Goal: Task Accomplishment & Management: Complete application form

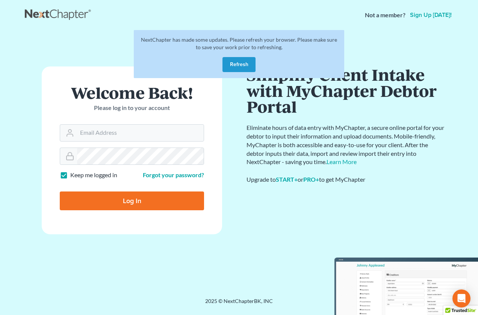
click at [242, 63] on button "Refresh" at bounding box center [238, 64] width 33 height 15
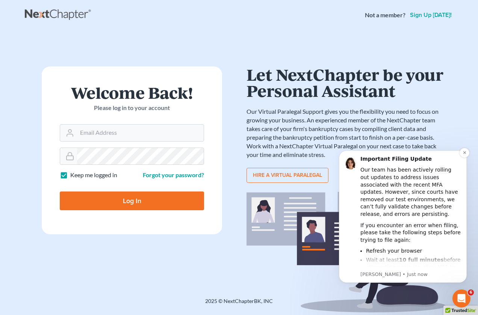
click at [380, 231] on div "If you encounter an error when filing, please take the following steps before t…" at bounding box center [410, 233] width 101 height 22
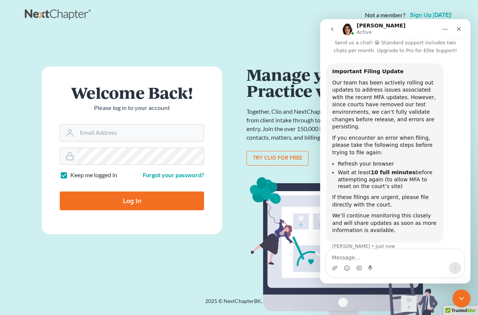
scroll to position [16, 0]
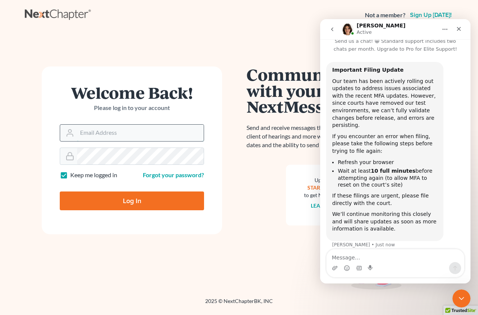
click at [97, 132] on input "Email Address" at bounding box center [140, 133] width 127 height 17
type input "[PERSON_NAME][EMAIL_ADDRESS][DOMAIN_NAME]"
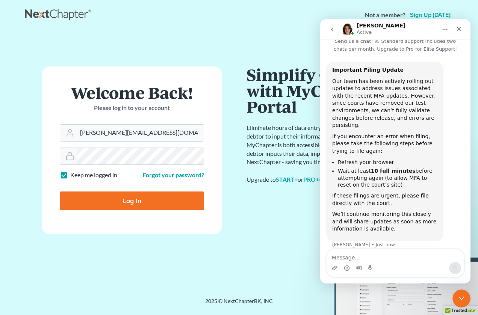
click at [60, 192] on input "Log In" at bounding box center [132, 201] width 144 height 19
type input "Thinking..."
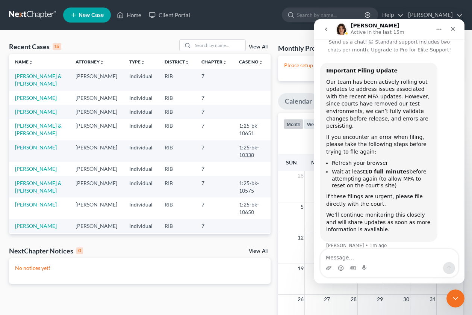
scroll to position [16, 0]
click at [27, 75] on link "[PERSON_NAME] & [PERSON_NAME]" at bounding box center [38, 80] width 47 height 14
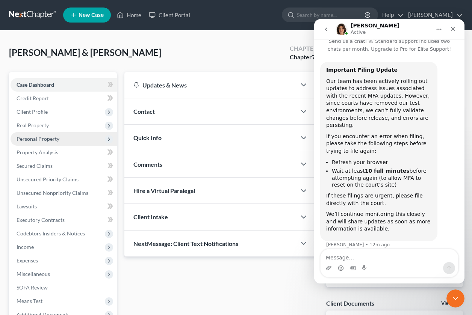
click at [63, 140] on span "Personal Property" at bounding box center [64, 139] width 106 height 14
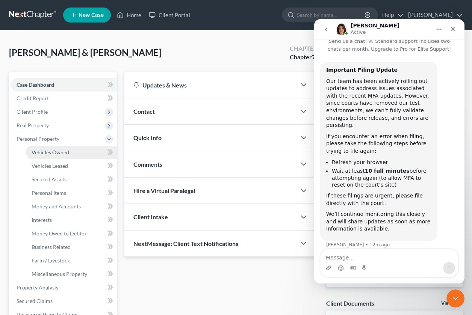
click at [57, 155] on span "Vehicles Owned" at bounding box center [51, 152] width 38 height 6
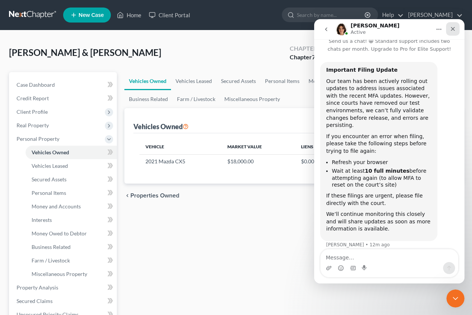
click at [455, 29] on icon "Close" at bounding box center [453, 29] width 6 height 6
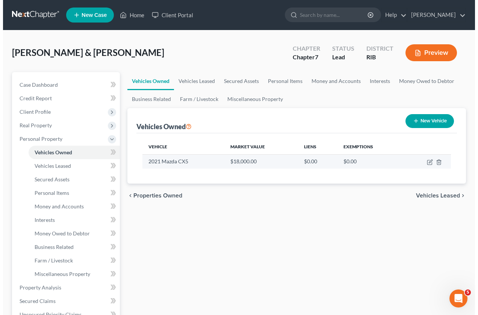
scroll to position [16, 0]
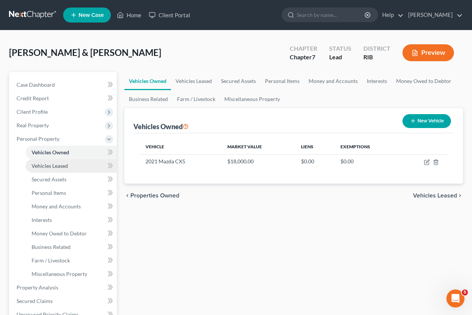
click at [58, 170] on link "Vehicles Leased" at bounding box center [71, 166] width 91 height 14
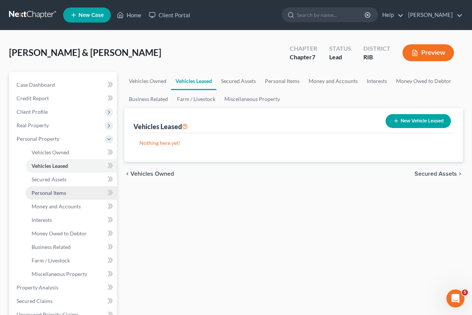
click at [65, 190] on span "Personal Items" at bounding box center [49, 193] width 35 height 6
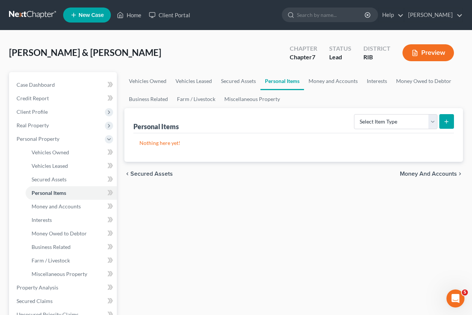
click at [439, 122] on button "submit" at bounding box center [446, 121] width 15 height 15
click at [427, 122] on select "Select Item Type Clothing Collectibles Of Value Electronics Firearms Household …" at bounding box center [395, 121] width 83 height 15
drag, startPoint x: 417, startPoint y: 130, endPoint x: 416, endPoint y: 134, distance: 4.0
click at [417, 132] on div "Personal Items Select Item Type Clothing Collectibles Of Value Electronics Fire…" at bounding box center [293, 120] width 320 height 25
click at [428, 122] on select "Select Item Type Clothing Collectibles Of Value Electronics Firearms Household …" at bounding box center [395, 121] width 83 height 15
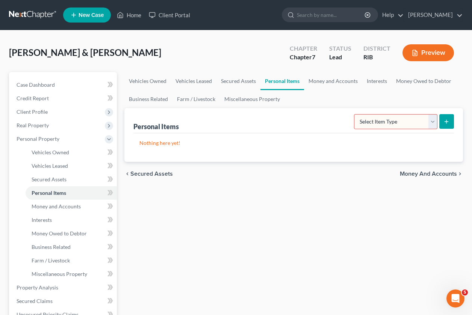
select select "clothing"
click at [355, 114] on select "Select Item Type Clothing Collectibles Of Value Electronics Firearms Household …" at bounding box center [395, 121] width 83 height 15
click at [442, 122] on button "submit" at bounding box center [446, 121] width 15 height 15
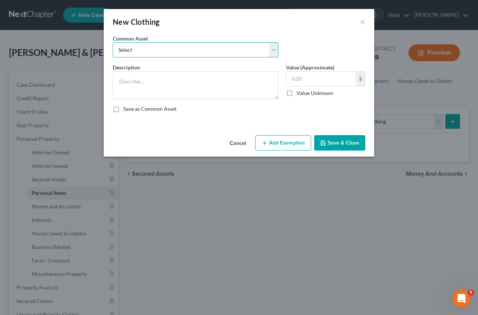
click at [273, 49] on select "Select Clothing of debtor" at bounding box center [196, 49] width 166 height 15
select select "0"
click at [113, 42] on select "Select Clothing of debtor" at bounding box center [196, 49] width 166 height 15
type textarea "Clothing of debtor"
type input "100.00"
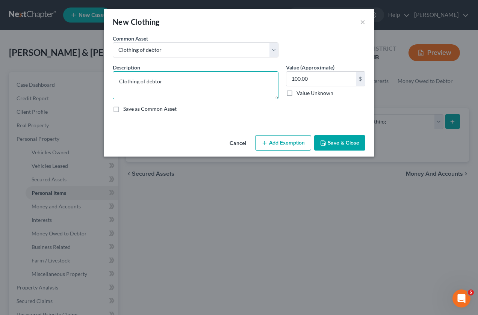
click at [177, 85] on textarea "Clothing of debtor" at bounding box center [196, 85] width 166 height 28
type textarea "Clothing of debtors"
click at [277, 146] on button "Add Exemption" at bounding box center [283, 143] width 56 height 16
click at [277, 132] on div "An exemption set must first be selected from the Filing Information section. Co…" at bounding box center [239, 84] width 270 height 98
select select "2"
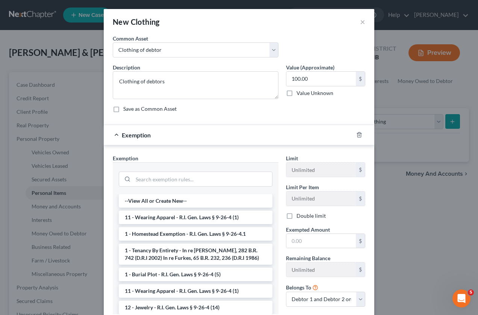
click at [240, 220] on li "11 - Wearing Apparel - R.I. Gen. Laws § 9-26-4 (1)" at bounding box center [196, 218] width 154 height 14
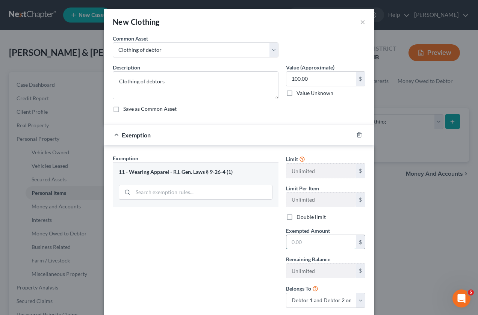
click at [300, 248] on input "text" at bounding box center [320, 242] width 69 height 14
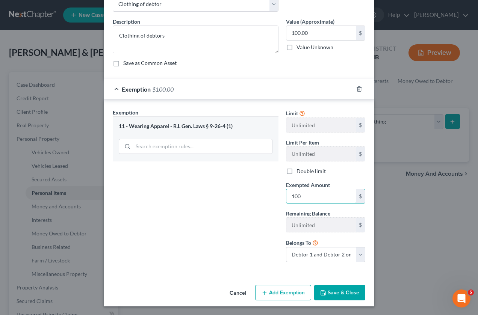
scroll to position [46, 0]
type input "100"
click at [332, 297] on button "Save & Close" at bounding box center [339, 293] width 51 height 16
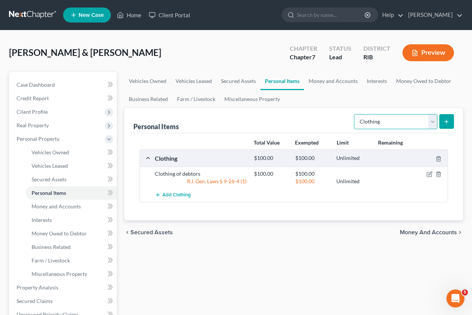
click at [433, 122] on select "Select Item Type Clothing Collectibles Of Value Electronics Firearms Household …" at bounding box center [395, 121] width 83 height 15
select select "electronics"
click at [355, 114] on select "Select Item Type Clothing Collectibles Of Value Electronics Firearms Household …" at bounding box center [395, 121] width 83 height 15
click at [450, 119] on button "submit" at bounding box center [446, 121] width 15 height 15
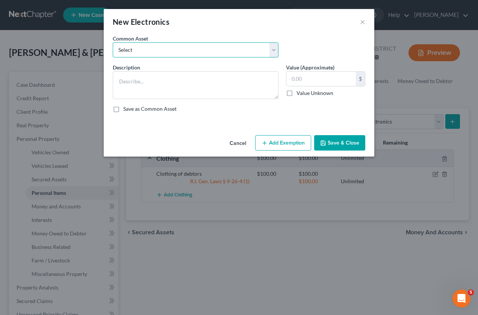
click at [274, 50] on select "Select Cell phone, laptop and peripherals Cell phone, computer and peripherals" at bounding box center [196, 49] width 166 height 15
select select "0"
click at [113, 42] on select "Select Cell phone, laptop and peripherals Cell phone, computer and peripherals" at bounding box center [196, 49] width 166 height 15
type textarea "Cell phone, laptop and peripherals"
type input "400.00"
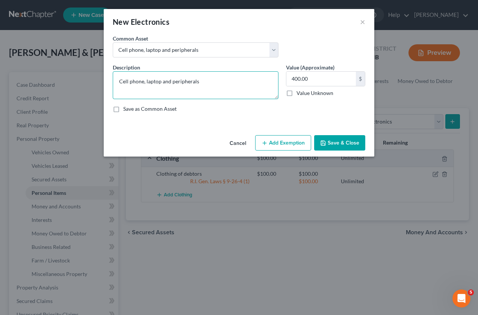
drag, startPoint x: 116, startPoint y: 80, endPoint x: 119, endPoint y: 83, distance: 4.2
click at [117, 81] on textarea "Cell phone, laptop and peripherals" at bounding box center [196, 85] width 166 height 28
type textarea "Two Televisions, two Cell phone, laptop and peripherals"
click at [290, 145] on button "Add Exemption" at bounding box center [283, 143] width 56 height 16
select select "2"
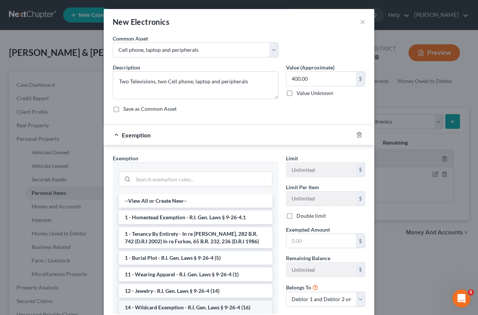
click at [231, 305] on li "14 - Wildcard Exemption - R.I. Gen. Laws § 9-26-4 (16)" at bounding box center [196, 308] width 154 height 14
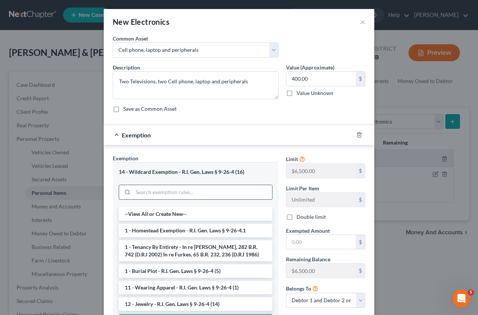
click at [192, 193] on input "search" at bounding box center [202, 192] width 139 height 14
click at [316, 243] on input "text" at bounding box center [320, 242] width 69 height 14
type input "400"
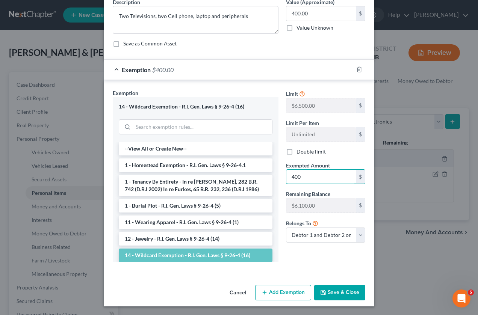
scroll to position [66, 0]
click at [333, 293] on button "Save & Close" at bounding box center [339, 293] width 51 height 16
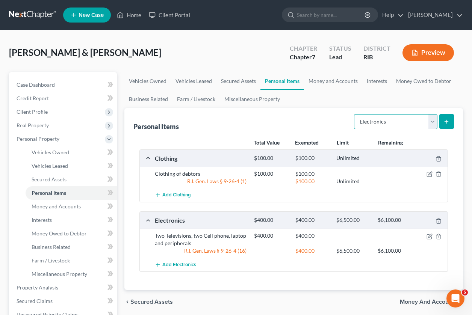
click at [433, 121] on select "Select Item Type Clothing Collectibles Of Value Electronics Firearms Household …" at bounding box center [395, 121] width 83 height 15
select select "household_goods"
click at [355, 114] on select "Select Item Type Clothing Collectibles Of Value Electronics Firearms Household …" at bounding box center [395, 121] width 83 height 15
click at [446, 124] on icon "submit" at bounding box center [446, 122] width 6 height 6
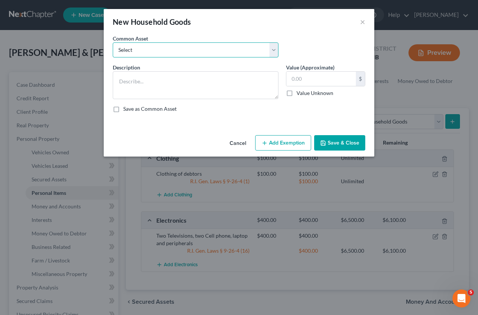
click at [272, 48] on select "Select Living, bedroom, kitchen sets and household goods" at bounding box center [196, 49] width 166 height 15
select select "0"
click at [113, 42] on select "Select Living, bedroom, kitchen sets and household goods" at bounding box center [196, 49] width 166 height 15
type textarea "Living, bedroom, kitchen sets and household goods"
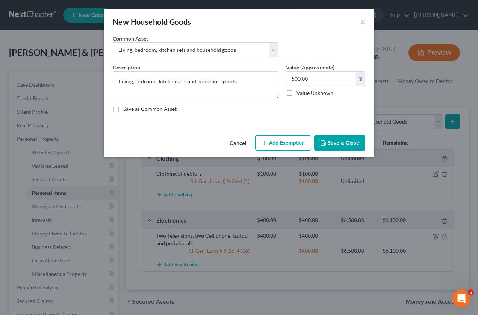
drag, startPoint x: 292, startPoint y: 79, endPoint x: 291, endPoint y: 87, distance: 7.6
click at [292, 79] on input "500.00" at bounding box center [320, 79] width 69 height 14
type input "800"
click at [283, 142] on button "Add Exemption" at bounding box center [283, 143] width 56 height 16
select select "2"
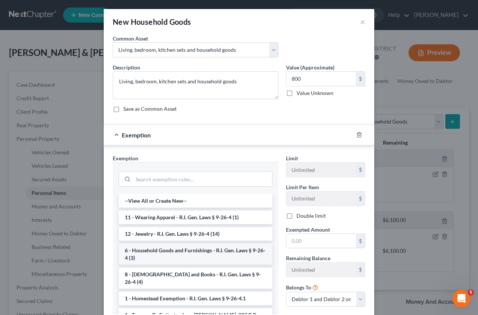
click at [227, 258] on li "6 - Household Goods and Furnishings - R.I. Gen. Laws § 9-26-4 (3)" at bounding box center [196, 254] width 154 height 21
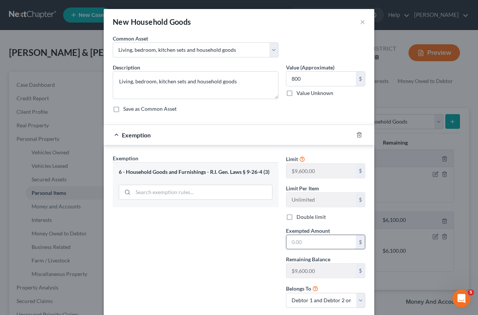
drag, startPoint x: 294, startPoint y: 243, endPoint x: 300, endPoint y: 245, distance: 5.7
click at [294, 244] on input "text" at bounding box center [320, 242] width 69 height 14
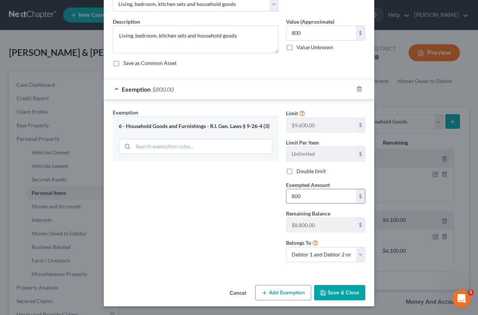
scroll to position [46, 0]
type input "800"
click at [332, 293] on button "Save & Close" at bounding box center [339, 293] width 51 height 16
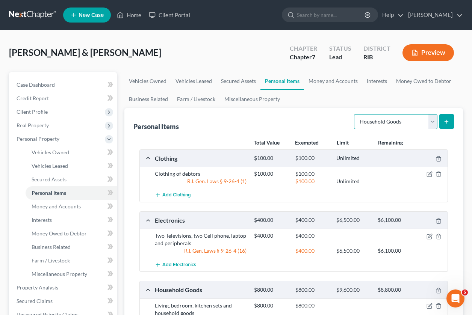
click at [434, 122] on select "Select Item Type Clothing Collectibles Of Value Electronics Firearms Household …" at bounding box center [395, 121] width 83 height 15
select select "jewelry"
click at [355, 114] on select "Select Item Type Clothing Collectibles Of Value Electronics Firearms Household …" at bounding box center [395, 121] width 83 height 15
click at [446, 123] on line "submit" at bounding box center [446, 121] width 0 height 3
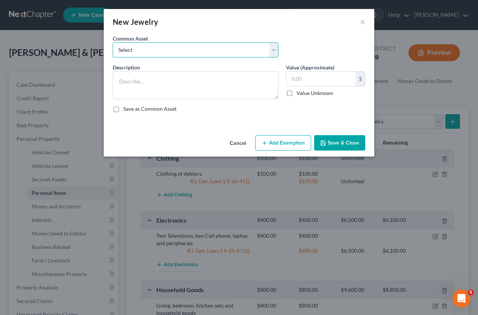
click at [274, 55] on select "Select Costume jewelry" at bounding box center [196, 49] width 166 height 15
select select "0"
click at [113, 42] on select "Select Costume jewelry" at bounding box center [196, 49] width 166 height 15
type textarea "Costume jewelry"
type input "100.00"
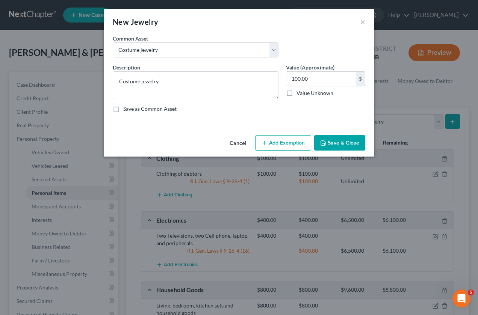
click at [268, 146] on button "Add Exemption" at bounding box center [283, 143] width 56 height 16
select select "2"
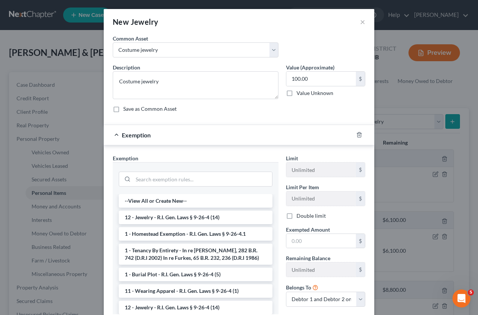
drag, startPoint x: 246, startPoint y: 218, endPoint x: 250, endPoint y: 220, distance: 4.4
click at [246, 218] on li "12 - Jewelry - R.I. Gen. Laws § 9-26-4 (14)" at bounding box center [196, 218] width 154 height 14
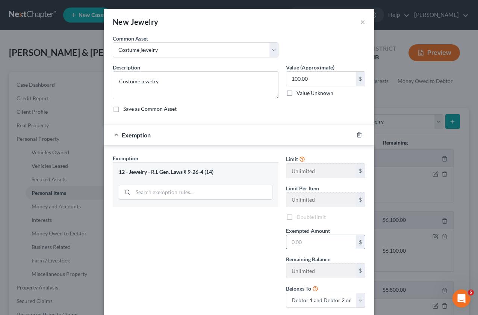
click at [293, 244] on input "text" at bounding box center [320, 242] width 69 height 14
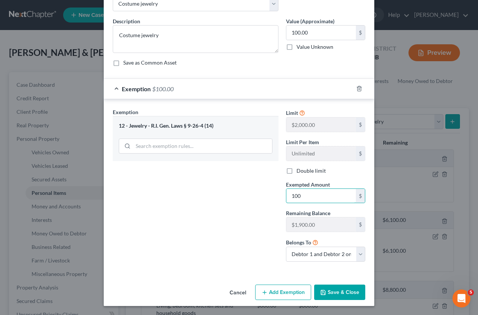
type input "100"
click at [333, 291] on button "Save & Close" at bounding box center [339, 293] width 51 height 16
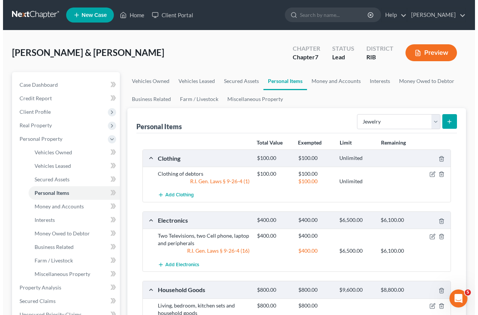
scroll to position [0, 0]
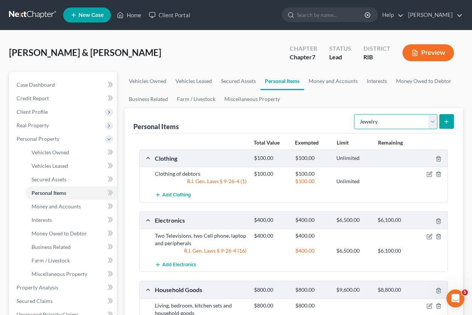
click at [435, 119] on select "Select Item Type Clothing Collectibles Of Value Electronics Firearms Household …" at bounding box center [395, 121] width 83 height 15
click at [76, 205] on span "Money and Accounts" at bounding box center [56, 206] width 49 height 6
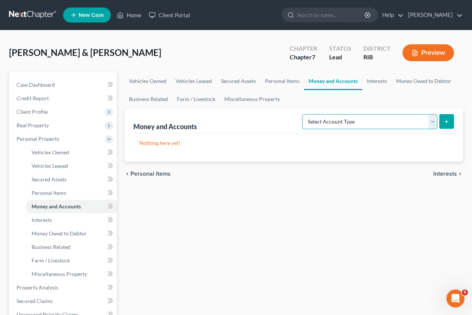
click at [429, 125] on select "Select Account Type Brokerage Cash on Hand Certificates of Deposit Checking Acc…" at bounding box center [369, 121] width 135 height 15
select select "cash_on_hand"
click at [304, 114] on select "Select Account Type Brokerage Cash on Hand Certificates of Deposit Checking Acc…" at bounding box center [369, 121] width 135 height 15
click at [442, 120] on button "submit" at bounding box center [446, 121] width 15 height 15
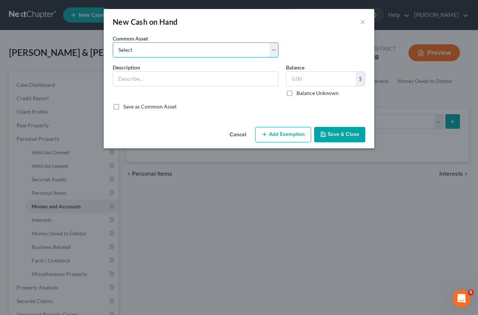
click at [275, 50] on select "Select Cash with debtor" at bounding box center [196, 49] width 166 height 15
select select "0"
click at [113, 42] on select "Select Cash with debtor" at bounding box center [196, 49] width 166 height 15
type input "Cash with debtor"
type input "50.00"
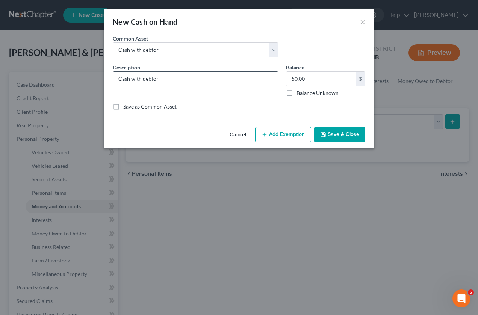
click at [239, 79] on input "Cash with debtor" at bounding box center [195, 79] width 165 height 14
type input "Cash with debtors"
click at [292, 76] on input "50.00" at bounding box center [320, 79] width 69 height 14
type input "20"
click at [266, 135] on icon "button" at bounding box center [264, 134] width 6 height 6
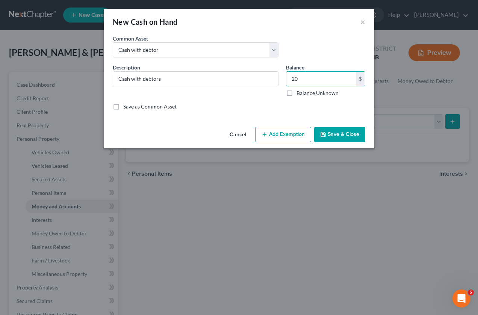
select select "2"
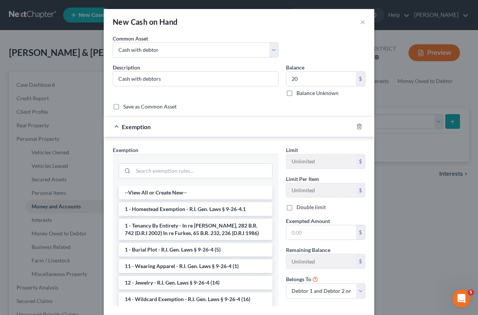
drag, startPoint x: 236, startPoint y: 299, endPoint x: 239, endPoint y: 297, distance: 4.1
click at [237, 299] on li "14 - Wildcard Exemption - R.I. Gen. Laws § 9-26-4 (16)" at bounding box center [196, 300] width 154 height 14
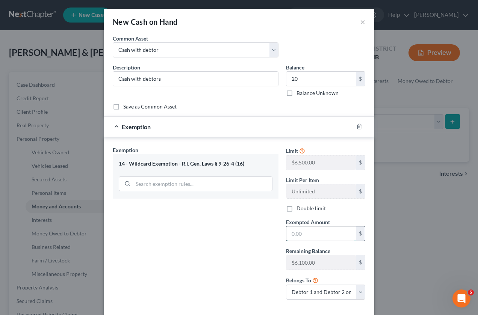
drag, startPoint x: 288, startPoint y: 235, endPoint x: 285, endPoint y: 241, distance: 6.7
click at [288, 235] on input "text" at bounding box center [320, 234] width 69 height 14
type input "20"
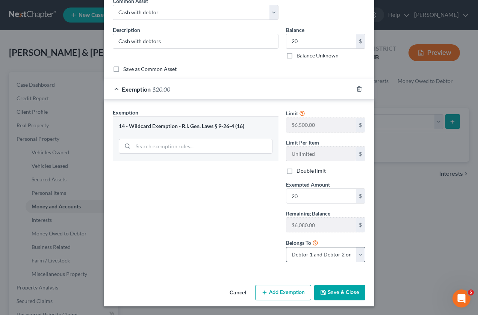
scroll to position [38, 0]
click at [334, 294] on button "Save & Close" at bounding box center [339, 293] width 51 height 16
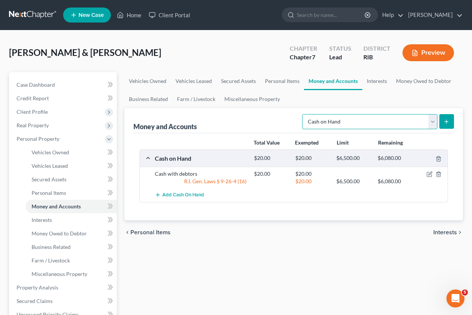
click at [433, 124] on select "Select Account Type Brokerage Cash on Hand Certificates of Deposit Checking Acc…" at bounding box center [369, 121] width 135 height 15
select select "checking"
click at [304, 114] on select "Select Account Type Brokerage Cash on Hand Certificates of Deposit Checking Acc…" at bounding box center [369, 121] width 135 height 15
click at [447, 122] on icon "submit" at bounding box center [446, 122] width 6 height 6
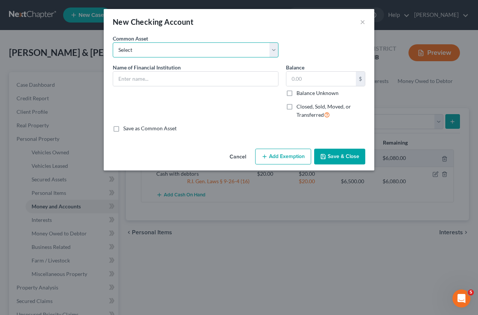
click at [271, 47] on select "Select checking account" at bounding box center [196, 49] width 166 height 15
select select "0"
click at [113, 42] on select "Select checking account" at bounding box center [196, 49] width 166 height 15
type input "checking account"
type input "10.00"
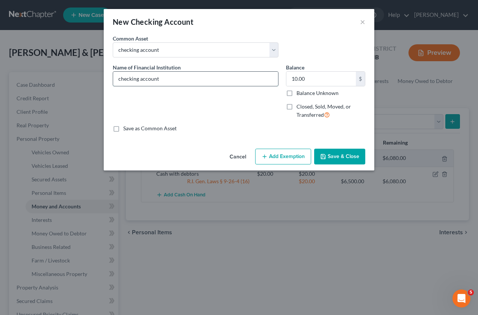
click at [170, 84] on input "checking account" at bounding box center [195, 79] width 165 height 14
drag, startPoint x: 159, startPoint y: 81, endPoint x: 160, endPoint y: 86, distance: 4.9
click at [159, 81] on input "checking account993-5" at bounding box center [195, 79] width 165 height 14
type input "checking account 993-5"
click at [299, 79] on input "10.00" at bounding box center [320, 79] width 69 height 14
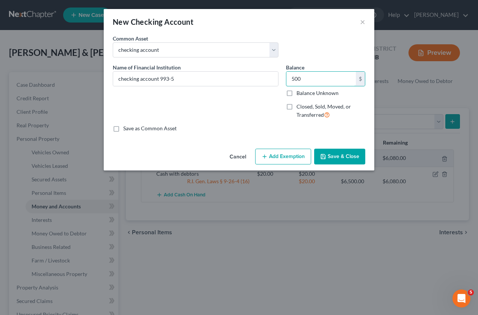
type input "500"
click at [295, 154] on button "Add Exemption" at bounding box center [283, 157] width 56 height 16
select select "2"
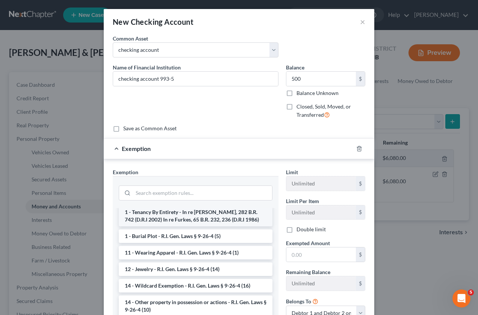
scroll to position [36, 0]
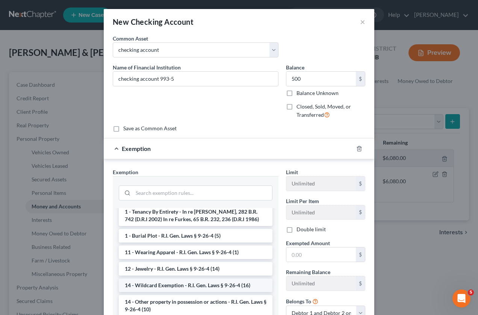
click at [177, 286] on li "14 - Wildcard Exemption - R.I. Gen. Laws § 9-26-4 (16)" at bounding box center [196, 286] width 154 height 14
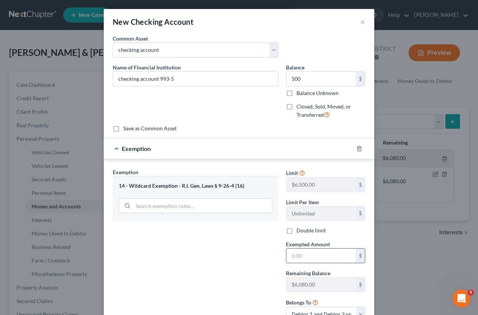
click at [292, 260] on input "text" at bounding box center [320, 256] width 69 height 14
type input "500"
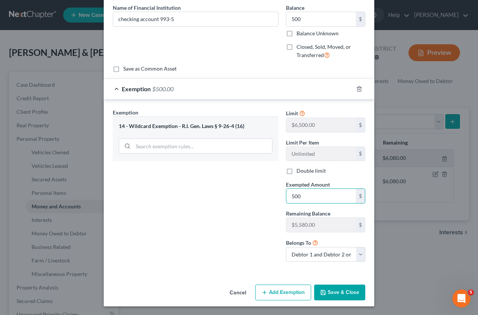
scroll to position [60, 0]
click at [355, 253] on select "Debtor 1 only Debtor 2 only Debtor 1 and Debtor 2 only" at bounding box center [325, 254] width 79 height 15
select select "1"
click at [286, 247] on select "Debtor 1 only Debtor 2 only Debtor 1 and Debtor 2 only" at bounding box center [325, 254] width 79 height 15
click at [338, 297] on button "Save & Close" at bounding box center [339, 292] width 51 height 16
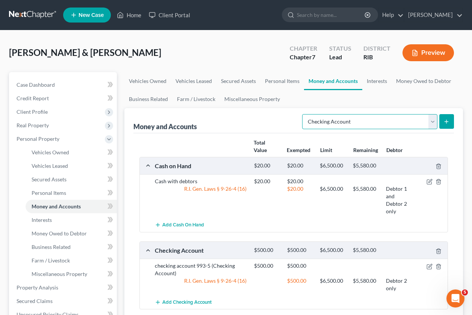
click at [431, 120] on select "Select Account Type Brokerage Cash on Hand Certificates of Deposit Checking Acc…" at bounding box center [369, 121] width 135 height 15
click at [304, 114] on select "Select Account Type Brokerage Cash on Hand Certificates of Deposit Checking Acc…" at bounding box center [369, 121] width 135 height 15
click at [430, 123] on select "Select Account Type Brokerage Cash on Hand Certificates of Deposit Checking Acc…" at bounding box center [369, 121] width 135 height 15
select select "checking"
click at [304, 114] on select "Select Account Type Brokerage Cash on Hand Certificates of Deposit Checking Acc…" at bounding box center [369, 121] width 135 height 15
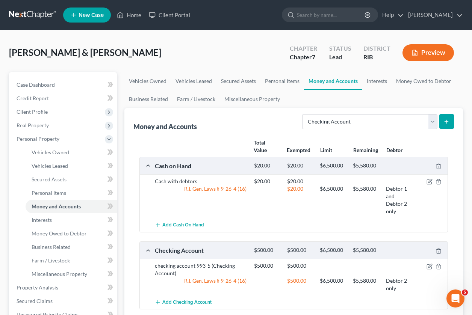
click at [447, 125] on button "submit" at bounding box center [446, 121] width 15 height 15
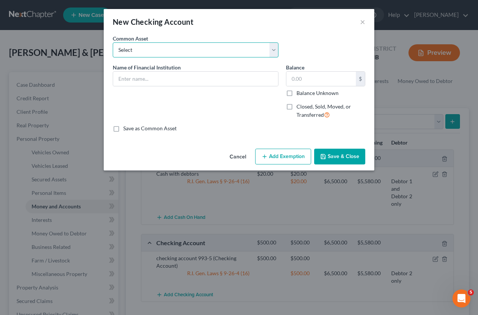
click at [271, 56] on select "Select checking account" at bounding box center [196, 49] width 166 height 15
select select "0"
click at [113, 42] on select "Select checking account" at bounding box center [196, 49] width 166 height 15
type input "checking account"
type input "10.00"
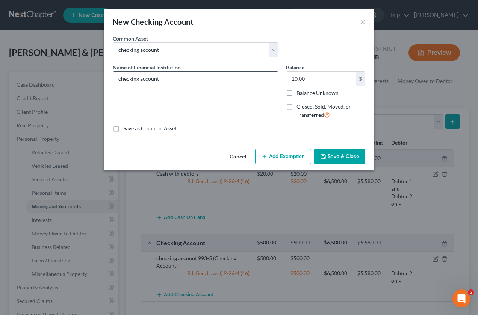
click at [211, 85] on input "checking account" at bounding box center [195, 79] width 165 height 14
type input "checking account 672-1"
click at [326, 85] on input "text" at bounding box center [320, 79] width 69 height 14
type input "300"
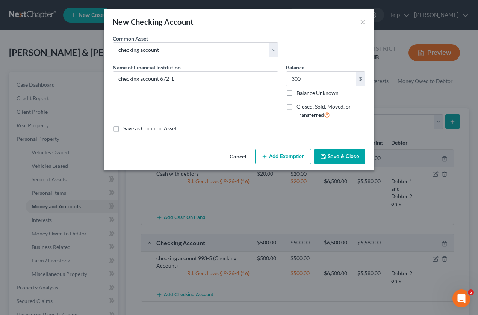
click at [287, 154] on button "Add Exemption" at bounding box center [283, 157] width 56 height 16
select select "2"
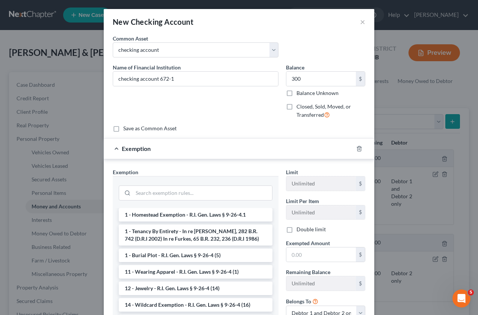
scroll to position [18, 0]
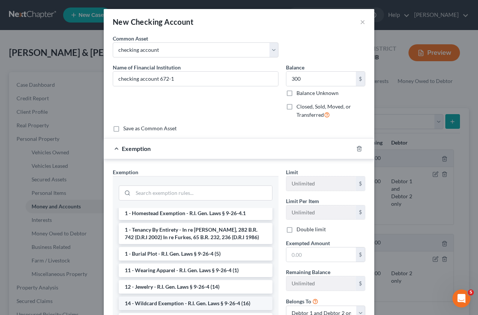
click at [244, 298] on li "14 - Wildcard Exemption - R.I. Gen. Laws § 9-26-4 (16)" at bounding box center [196, 304] width 154 height 14
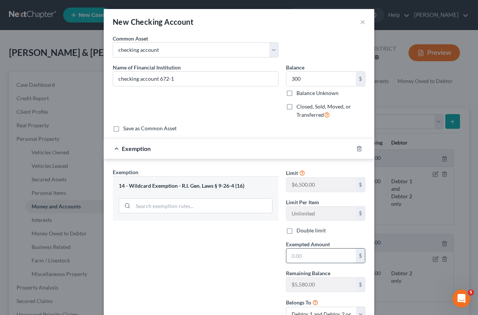
click at [302, 259] on input "text" at bounding box center [320, 256] width 69 height 14
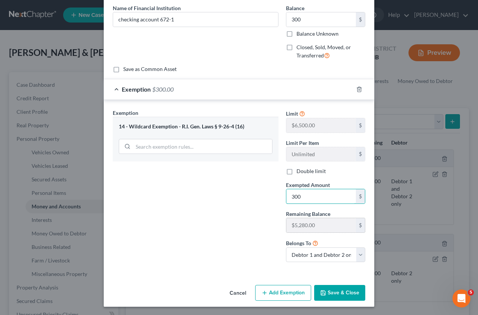
scroll to position [60, 0]
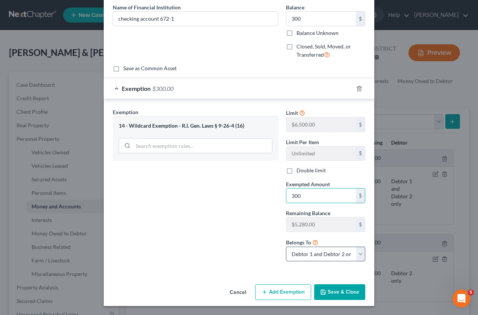
type input "300"
click at [357, 250] on select "Debtor 1 only Debtor 2 only Debtor 1 and Debtor 2 only" at bounding box center [325, 254] width 79 height 15
select select "0"
click at [286, 247] on select "Debtor 1 only Debtor 2 only Debtor 1 and Debtor 2 only" at bounding box center [325, 254] width 79 height 15
click at [326, 296] on button "Save & Close" at bounding box center [339, 292] width 51 height 16
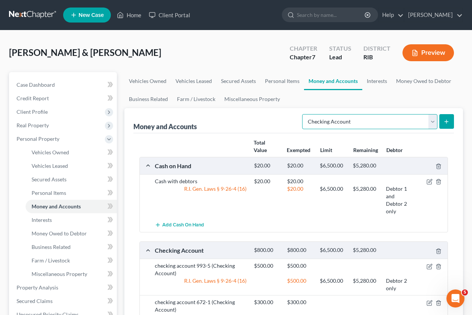
click at [433, 121] on select "Select Account Type Brokerage Cash on Hand Certificates of Deposit Checking Acc…" at bounding box center [369, 121] width 135 height 15
select select "security_deposits"
click at [304, 114] on select "Select Account Type Brokerage Cash on Hand Certificates of Deposit Checking Acc…" at bounding box center [369, 121] width 135 height 15
click at [447, 124] on icon "submit" at bounding box center [446, 122] width 6 height 6
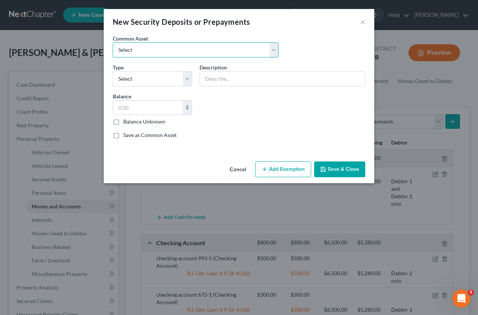
click at [276, 53] on select "Select Security deposit with landlord" at bounding box center [196, 49] width 166 height 15
select select "0"
click at [113, 42] on select "Select Security deposit with landlord" at bounding box center [196, 49] width 166 height 15
type input "Security deposit with landlord"
type input "500.00"
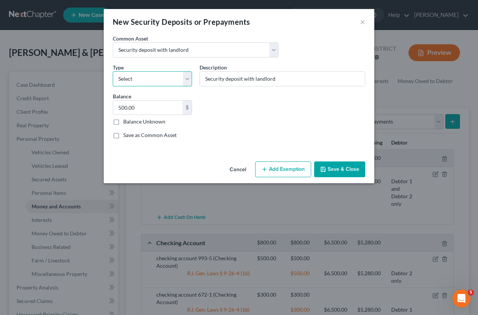
click at [187, 84] on select "Select Electric Gas Heating Oil Security Deposit On Rental Unit Prepaid Rent Te…" at bounding box center [152, 78] width 79 height 15
select select "3"
click at [113, 71] on select "Select Electric Gas Heating Oil Security Deposit On Rental Unit Prepaid Rent Te…" at bounding box center [152, 78] width 79 height 15
click at [294, 168] on button "Add Exemption" at bounding box center [283, 170] width 56 height 16
select select "2"
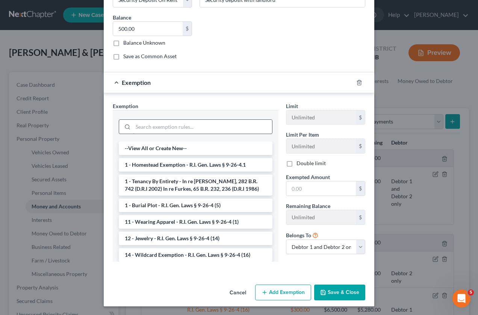
scroll to position [79, 0]
drag, startPoint x: 229, startPoint y: 254, endPoint x: 233, endPoint y: 251, distance: 5.1
click at [229, 254] on li "14 - Wildcard Exemption - R.I. Gen. Laws § 9-26-4 (16)" at bounding box center [196, 255] width 154 height 14
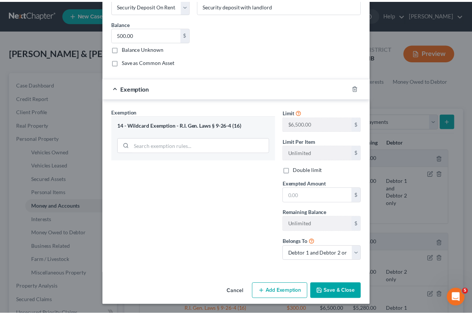
scroll to position [73, 0]
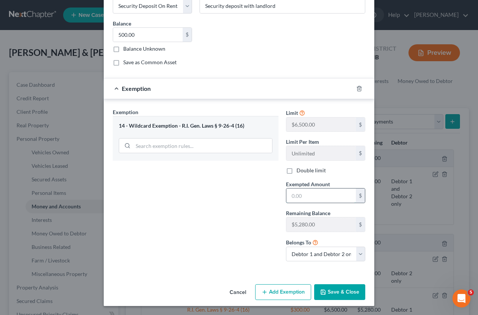
click at [303, 197] on input "text" at bounding box center [320, 196] width 69 height 14
type input "500"
click at [346, 302] on div "Cancel Add Exemption Save & Close" at bounding box center [239, 293] width 270 height 25
click at [346, 299] on button "Save & Close" at bounding box center [339, 292] width 51 height 16
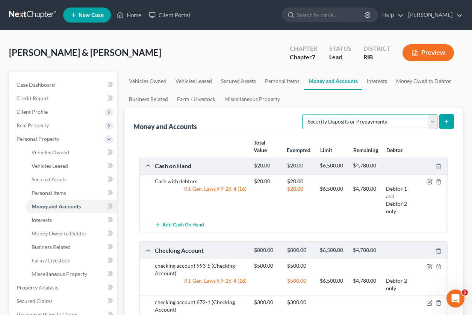
click at [432, 122] on select "Select Account Type Brokerage Cash on Hand Certificates of Deposit Checking Acc…" at bounding box center [369, 121] width 135 height 15
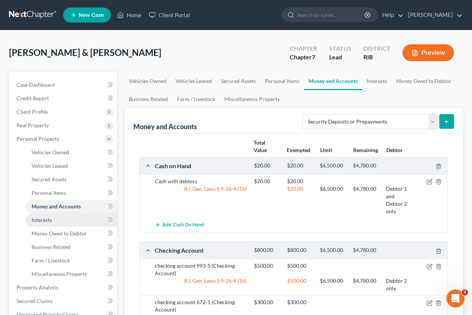
click at [42, 220] on span "Interests" at bounding box center [42, 220] width 20 height 6
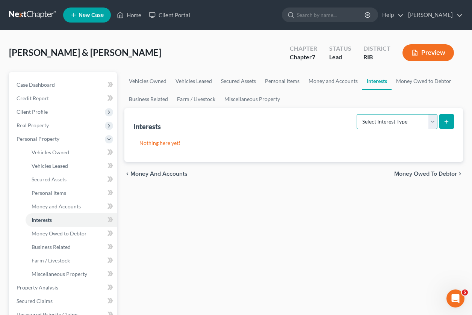
click at [432, 125] on select "Select Interest Type 401K Annuity Bond Education IRA Government Bond Government…" at bounding box center [396, 121] width 81 height 15
click at [62, 233] on span "Money Owed to Debtor" at bounding box center [59, 233] width 55 height 6
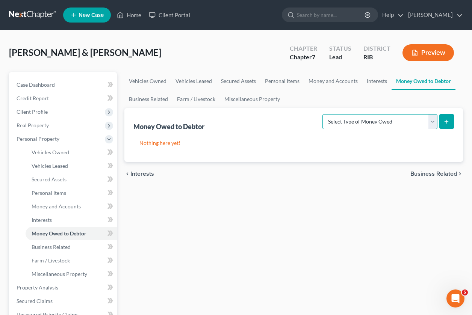
click at [433, 121] on select "Select Type of Money Owed Accounts Receivable Alimony Child Support Claims Agai…" at bounding box center [379, 121] width 115 height 15
drag, startPoint x: 433, startPoint y: 121, endPoint x: 428, endPoint y: 126, distance: 7.2
click at [433, 121] on select "Select Type of Money Owed Accounts Receivable Alimony Child Support Claims Agai…" at bounding box center [379, 121] width 115 height 15
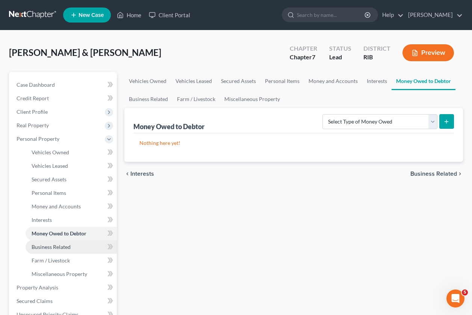
click at [76, 248] on link "Business Related" at bounding box center [71, 247] width 91 height 14
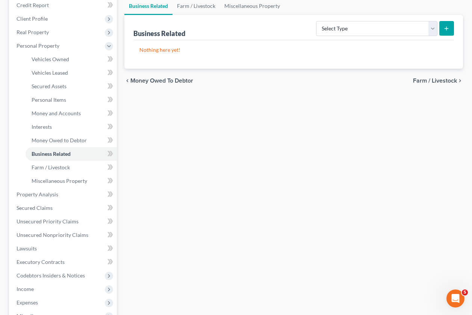
scroll to position [94, 0]
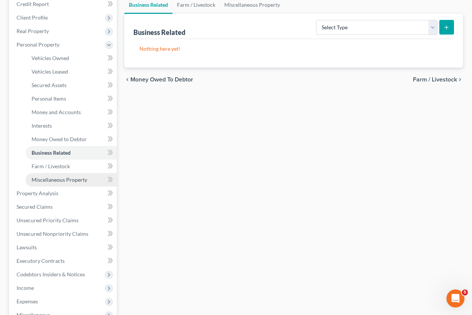
click at [65, 178] on span "Miscellaneous Property" at bounding box center [60, 180] width 56 height 6
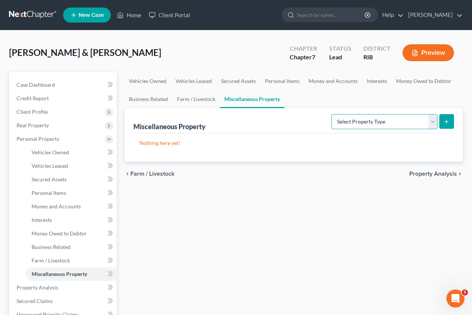
click at [432, 121] on select "Select Property Type Assigned for Creditor Benefit [DATE] Holding for Another N…" at bounding box center [384, 121] width 106 height 15
click at [364, 209] on div "Vehicles Owned Vehicles Leased Secured Assets Personal Items Money and Accounts…" at bounding box center [294, 289] width 346 height 434
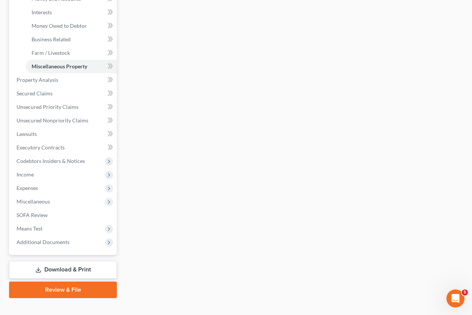
scroll to position [219, 0]
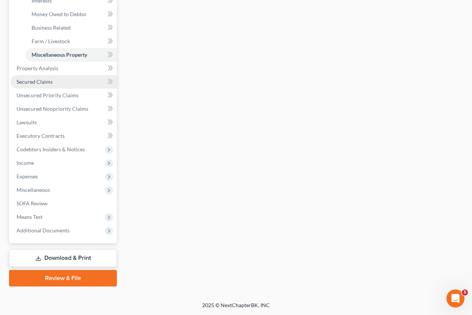
click at [88, 77] on link "Secured Claims" at bounding box center [64, 82] width 106 height 14
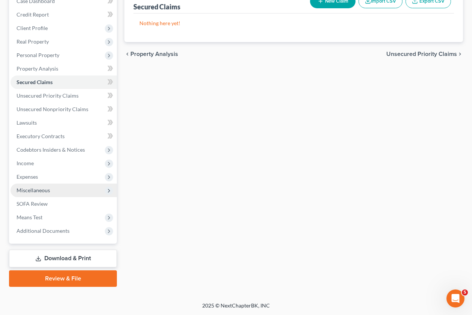
scroll to position [84, 0]
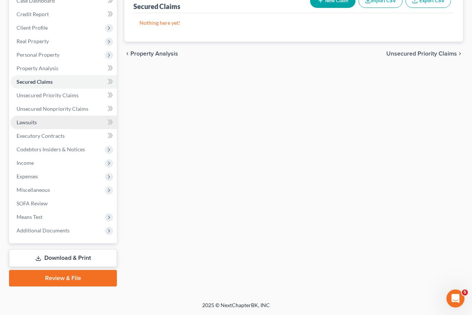
click at [57, 125] on link "Lawsuits" at bounding box center [64, 123] width 106 height 14
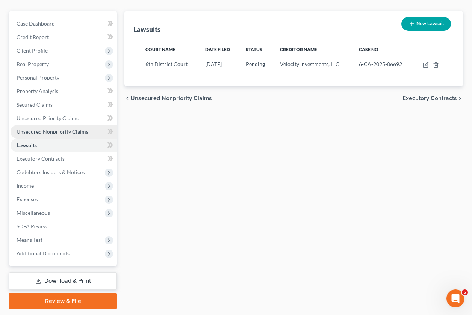
scroll to position [84, 0]
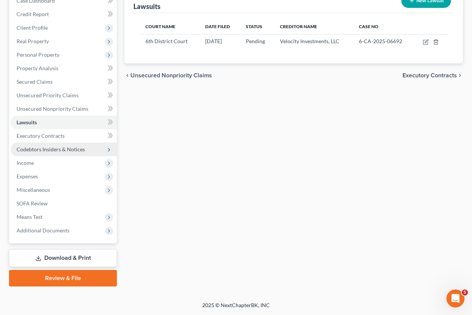
click at [50, 153] on span "Codebtors Insiders & Notices" at bounding box center [64, 150] width 106 height 14
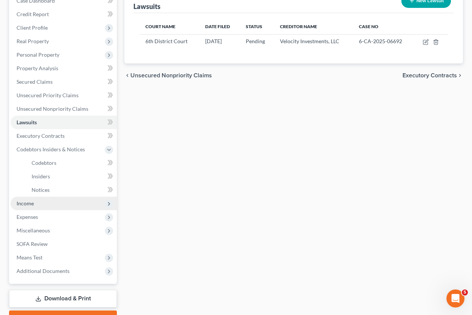
click at [39, 204] on span "Income" at bounding box center [64, 204] width 106 height 14
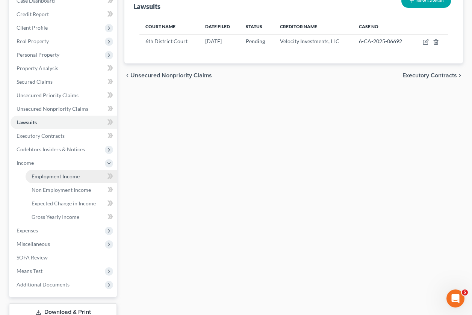
click at [63, 177] on span "Employment Income" at bounding box center [56, 176] width 48 height 6
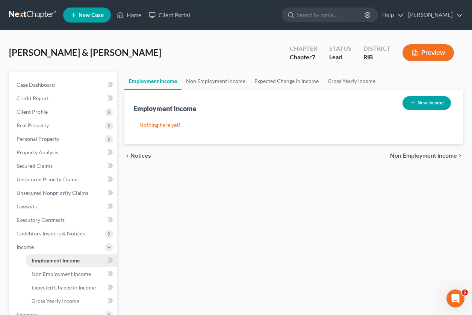
click at [87, 261] on link "Employment Income" at bounding box center [71, 261] width 91 height 14
click at [415, 105] on button "New Income" at bounding box center [426, 103] width 48 height 14
select select "0"
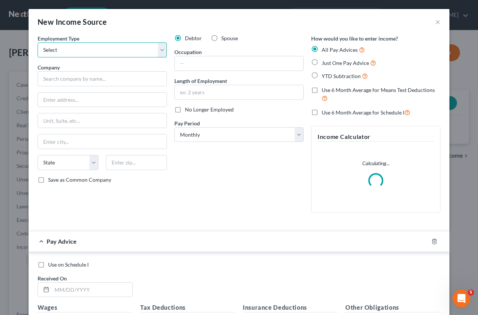
click at [158, 52] on select "Select Full or [DEMOGRAPHIC_DATA] Employment Self Employment" at bounding box center [102, 49] width 129 height 15
select select "0"
click at [38, 42] on select "Select Full or [DEMOGRAPHIC_DATA] Employment Self Employment" at bounding box center [102, 49] width 129 height 15
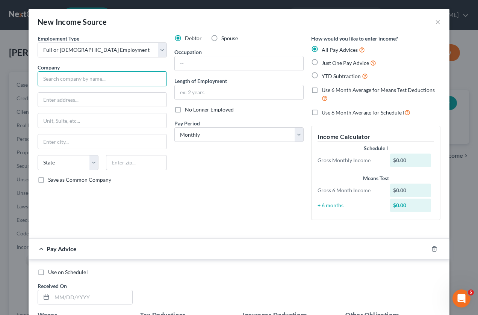
click at [121, 79] on input "text" at bounding box center [102, 78] width 129 height 15
type input "[PERSON_NAME] Service"
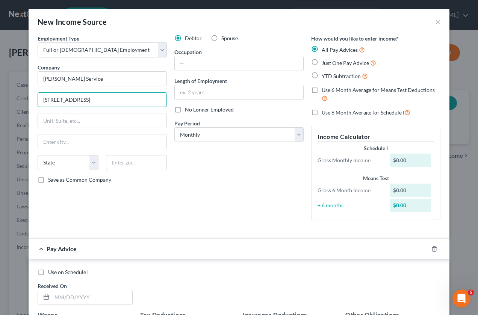
type input "[STREET_ADDRESS]"
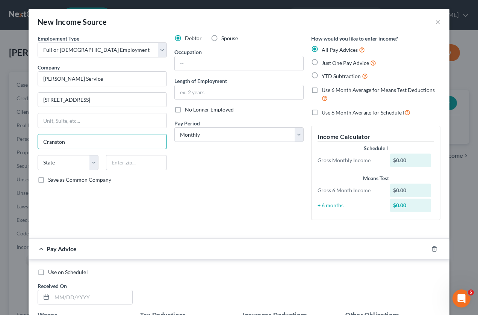
type input "Cranston"
select select "41"
type input "02907"
click at [186, 59] on input "text" at bounding box center [239, 63] width 128 height 14
type input "[GEOGRAPHIC_DATA]"
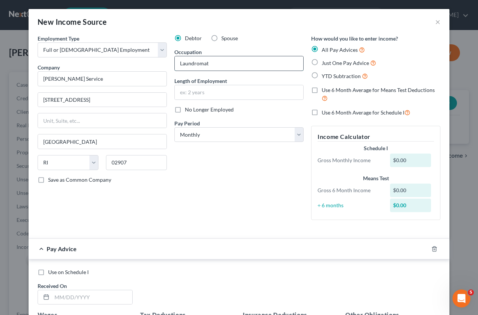
type input "Laundromat"
type input "29 years"
select select "3"
drag, startPoint x: 313, startPoint y: 62, endPoint x: 248, endPoint y: 207, distance: 158.2
click at [322, 63] on label "Just One Pay Advice" at bounding box center [349, 63] width 54 height 9
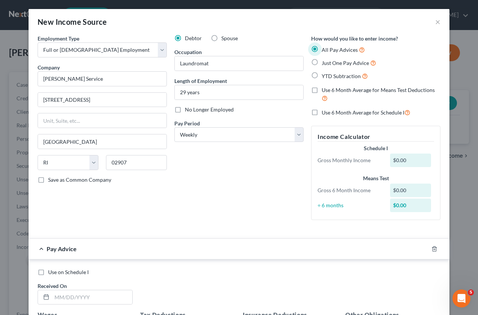
click at [325, 63] on input "Just One Pay Advice" at bounding box center [327, 61] width 5 height 5
radio input "true"
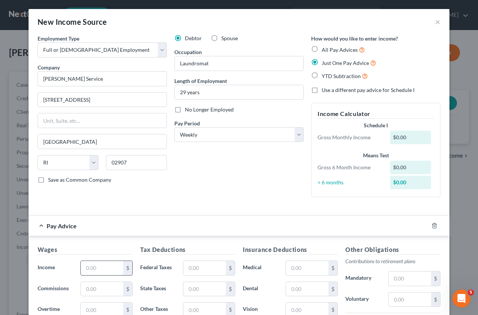
click at [110, 261] on input "text" at bounding box center [102, 268] width 42 height 14
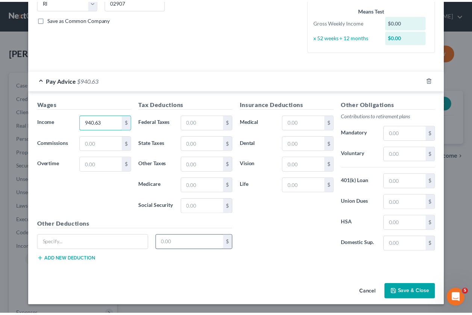
scroll to position [161, 0]
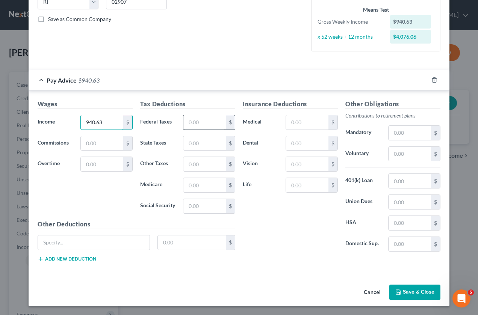
type input "940.63"
click at [187, 122] on input "text" at bounding box center [204, 122] width 42 height 14
type input "59.32"
click at [187, 146] on input "text" at bounding box center [204, 143] width 42 height 14
type input "33.73"
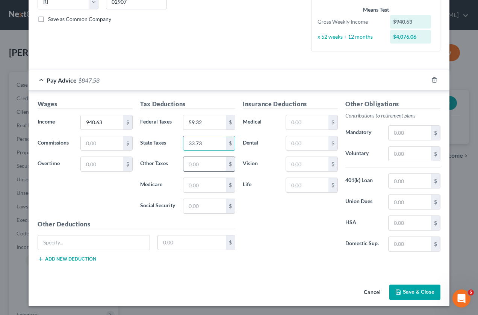
click at [196, 160] on input "text" at bounding box center [204, 164] width 42 height 14
type input "11.69"
click at [189, 187] on input "text" at bounding box center [204, 185] width 42 height 14
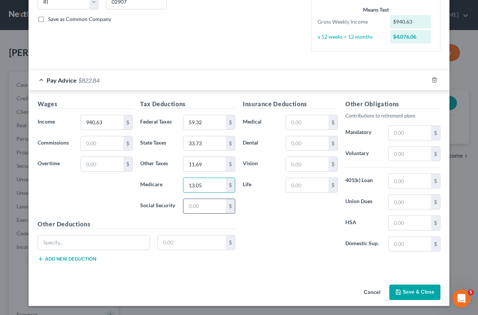
type input "13.05"
click at [190, 210] on input "text" at bounding box center [204, 206] width 42 height 14
type input "55.77"
click at [287, 124] on input "text" at bounding box center [307, 122] width 42 height 14
type input "41.04"
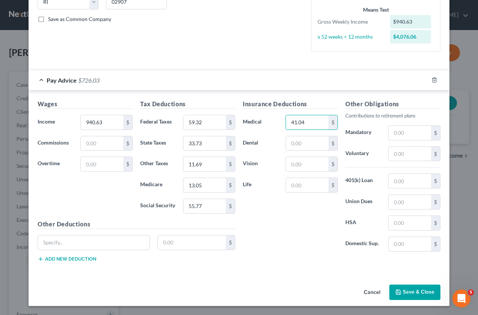
click at [417, 290] on button "Save & Close" at bounding box center [414, 293] width 51 height 16
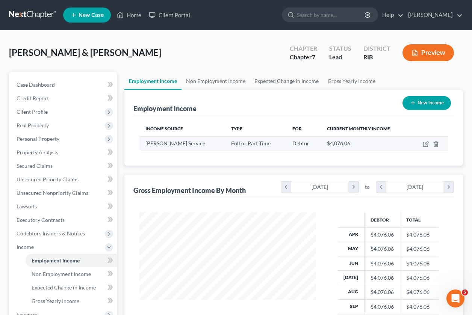
scroll to position [135, 189]
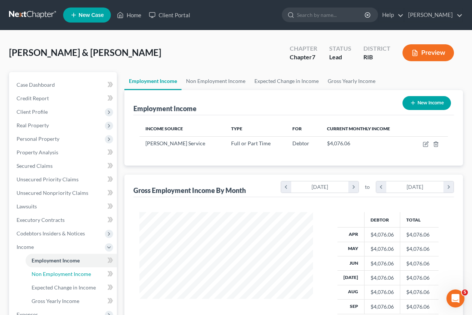
drag, startPoint x: 65, startPoint y: 272, endPoint x: 237, endPoint y: 242, distance: 174.4
click at [65, 272] on span "Non Employment Income" at bounding box center [61, 274] width 59 height 6
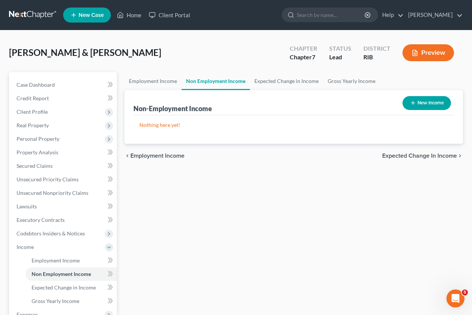
click at [425, 100] on button "New Income" at bounding box center [426, 103] width 48 height 14
select select "0"
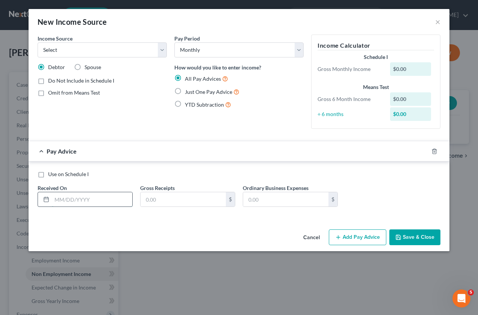
click at [83, 202] on input "text" at bounding box center [92, 199] width 80 height 14
click at [60, 201] on input "[DATE]" at bounding box center [92, 199] width 80 height 14
type input "[DATE]"
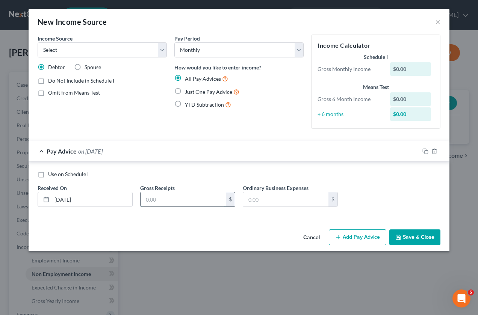
click at [168, 195] on input "text" at bounding box center [182, 199] width 85 height 14
type input "1,039"
click at [85, 68] on label "Spouse" at bounding box center [93, 67] width 17 height 8
click at [88, 68] on input "Spouse" at bounding box center [90, 65] width 5 height 5
radio input "true"
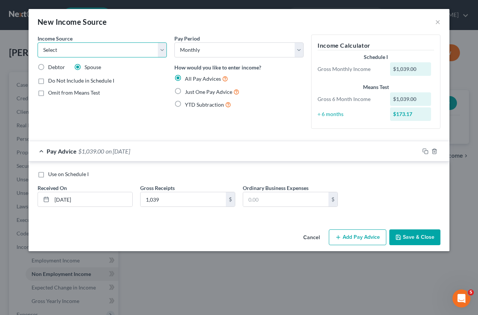
click at [159, 53] on select "Select Unemployment Disability (from employer) Pension Retirement Social Securi…" at bounding box center [102, 49] width 129 height 15
select select "4"
click at [38, 42] on select "Select Unemployment Disability (from employer) Pension Retirement Social Securi…" at bounding box center [102, 49] width 129 height 15
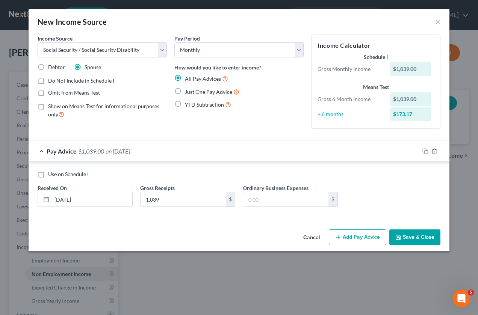
click at [410, 236] on button "Save & Close" at bounding box center [414, 238] width 51 height 16
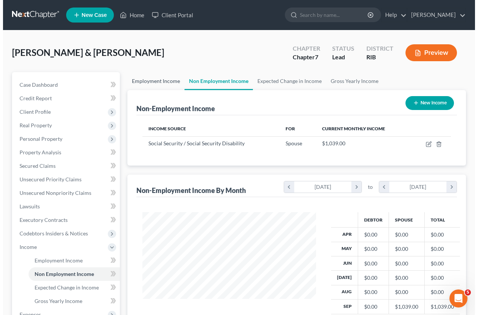
scroll to position [135, 189]
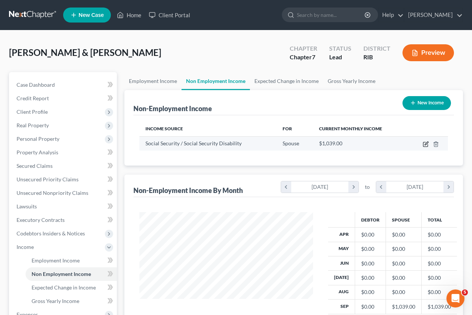
click at [427, 143] on icon "button" at bounding box center [426, 144] width 6 height 6
select select "4"
select select "0"
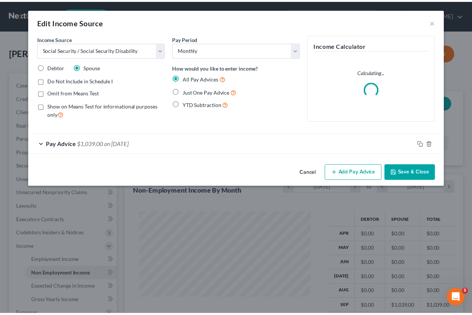
scroll to position [135, 192]
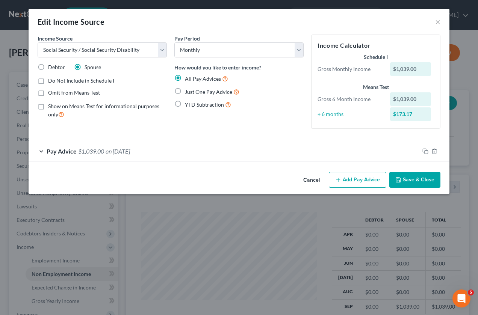
click at [185, 91] on label "Just One Pay Advice" at bounding box center [212, 92] width 54 height 9
click at [188, 91] on input "Just One Pay Advice" at bounding box center [190, 90] width 5 height 5
radio input "true"
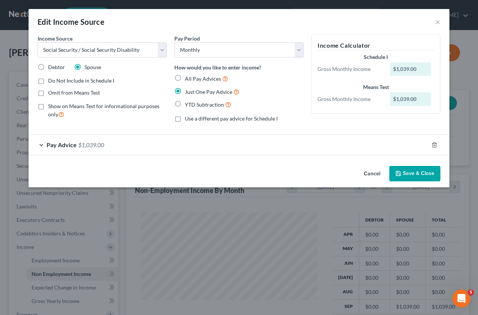
click at [411, 174] on button "Save & Close" at bounding box center [414, 174] width 51 height 16
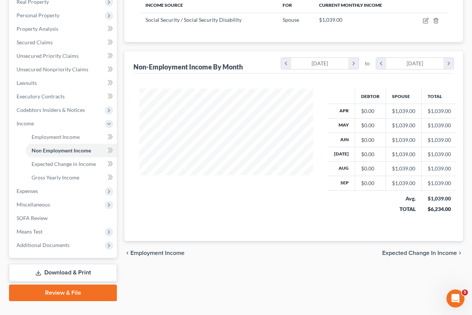
scroll to position [138, 0]
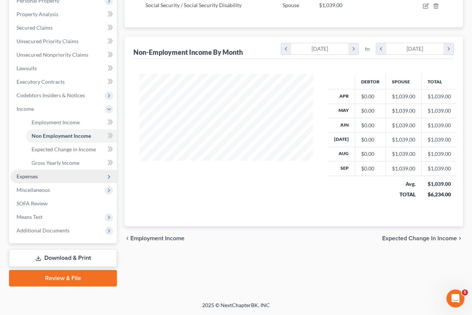
click at [44, 175] on span "Expenses" at bounding box center [64, 177] width 106 height 14
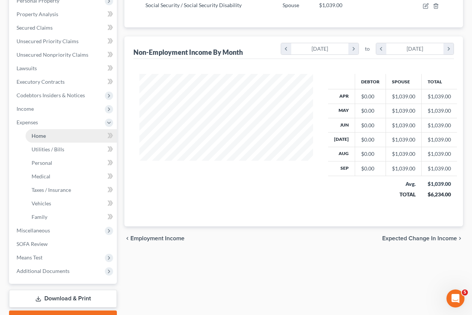
click at [43, 137] on span "Home" at bounding box center [39, 136] width 14 height 6
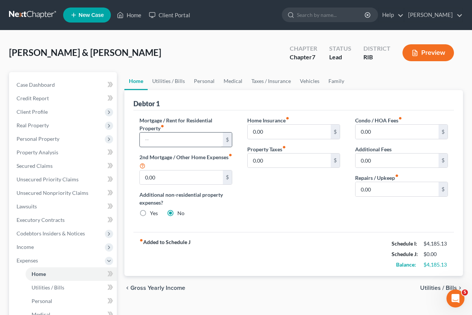
click at [144, 146] on div "$" at bounding box center [185, 139] width 93 height 15
click at [145, 142] on input "text" at bounding box center [181, 140] width 83 height 14
type input "1,570"
type input "25"
click at [430, 288] on span "Utilities / Bills" at bounding box center [438, 288] width 37 height 6
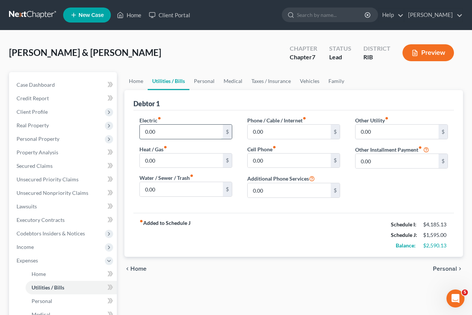
click at [172, 130] on input "0.00" at bounding box center [181, 132] width 83 height 14
type input "67"
click at [158, 165] on input "0.00" at bounding box center [181, 161] width 83 height 14
click at [158, 187] on input "0.00" at bounding box center [181, 189] width 83 height 14
type input "25"
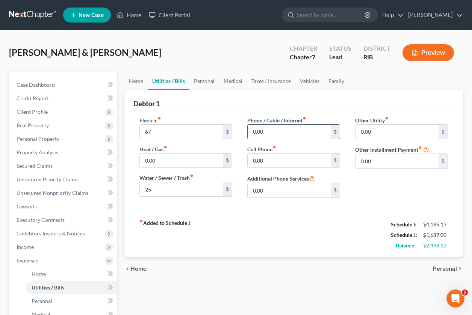
click at [266, 131] on input "0.00" at bounding box center [289, 132] width 83 height 14
type input "52"
click at [375, 127] on input "0.00" at bounding box center [396, 132] width 83 height 14
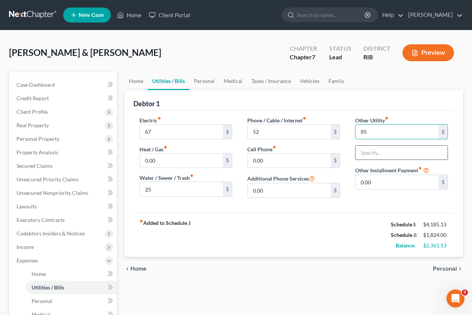
type input "85"
click at [373, 151] on input "text" at bounding box center [401, 153] width 92 height 14
type input "Internet"
click at [447, 267] on span "Personal" at bounding box center [445, 269] width 24 height 6
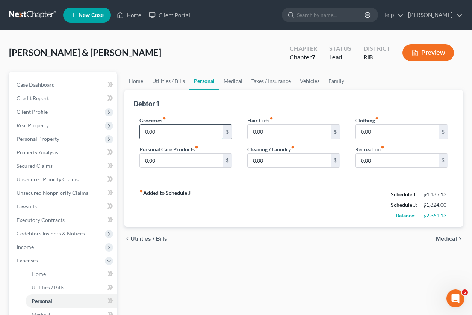
click at [171, 130] on input "0.00" at bounding box center [181, 132] width 83 height 14
type input "375"
click at [360, 134] on input "0.00" at bounding box center [396, 132] width 83 height 14
type input "25"
click at [165, 160] on input "0.00" at bounding box center [181, 161] width 83 height 14
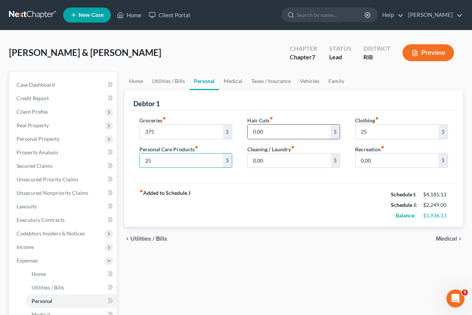
type input "25"
click at [266, 130] on input "0.00" at bounding box center [289, 132] width 83 height 14
drag, startPoint x: 282, startPoint y: 158, endPoint x: 280, endPoint y: 155, distance: 4.1
click at [282, 158] on input "0.00" at bounding box center [289, 161] width 83 height 14
type input "90"
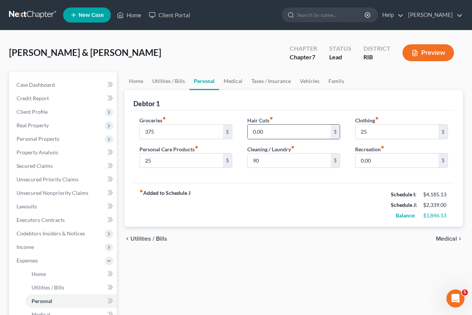
click at [268, 131] on input "0.00" at bounding box center [289, 132] width 83 height 14
type input "60"
drag, startPoint x: 447, startPoint y: 236, endPoint x: 436, endPoint y: 235, distance: 11.0
click at [447, 236] on span "Medical" at bounding box center [446, 239] width 21 height 6
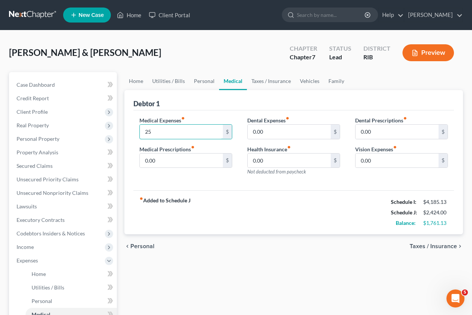
type input "25"
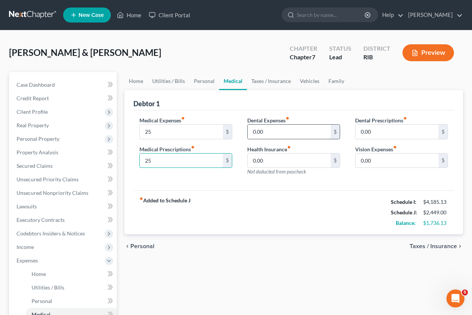
type input "25"
click at [294, 132] on input "0.00" at bounding box center [289, 132] width 83 height 14
click at [291, 160] on input "0.00" at bounding box center [289, 161] width 83 height 14
click at [423, 247] on span "Taxes / Insurance" at bounding box center [432, 246] width 47 height 6
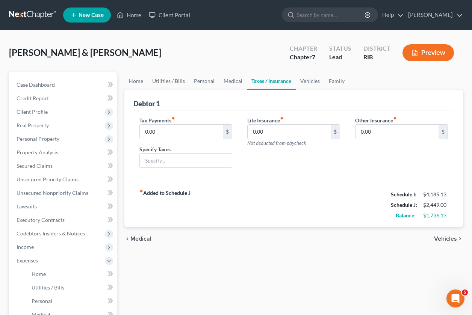
click at [441, 239] on span "Vehicles" at bounding box center [445, 239] width 23 height 6
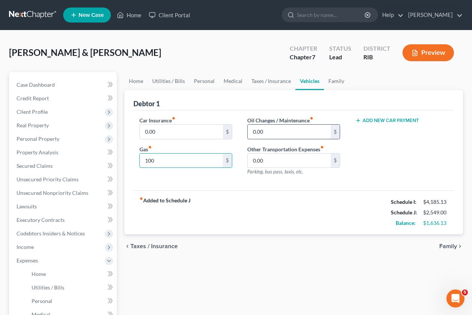
type input "100"
click at [263, 134] on input "text" at bounding box center [289, 132] width 83 height 14
type input "25"
click at [450, 249] on span "Family" at bounding box center [448, 246] width 18 height 6
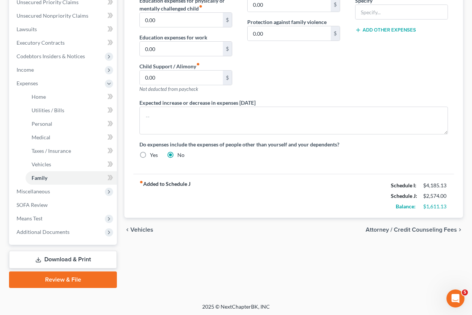
scroll to position [179, 0]
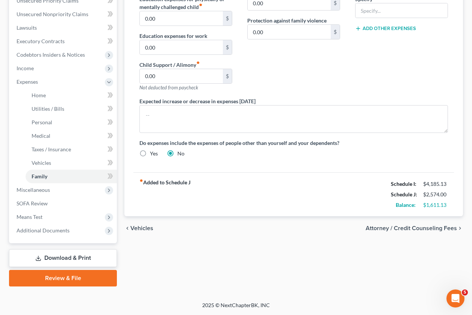
drag, startPoint x: 137, startPoint y: 228, endPoint x: 187, endPoint y: 222, distance: 49.6
click at [138, 228] on span "Vehicles" at bounding box center [141, 228] width 23 height 6
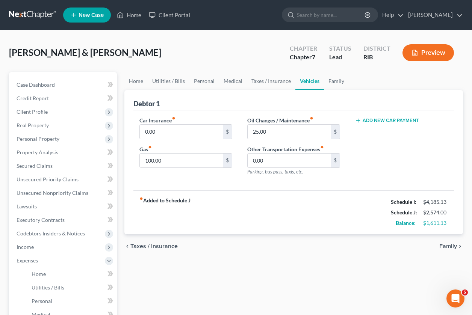
click at [382, 117] on div "Add New Car Payment" at bounding box center [401, 120] width 93 height 8
click at [378, 120] on button "Add New Car Payment" at bounding box center [387, 121] width 64 height 6
click at [372, 133] on input "text" at bounding box center [392, 132] width 75 height 14
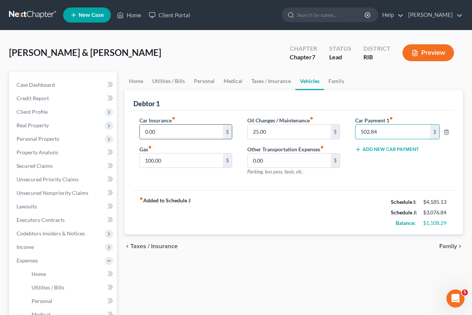
type input "502.84"
click at [191, 133] on input "0.00" at bounding box center [181, 132] width 83 height 14
type input "153"
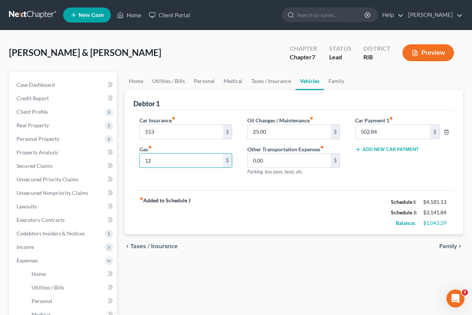
type input "1"
type input "2"
type input "300"
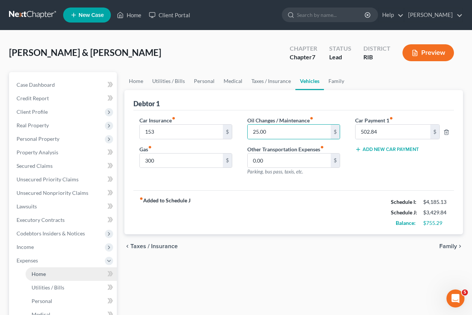
click at [44, 272] on span "Home" at bounding box center [39, 274] width 14 height 6
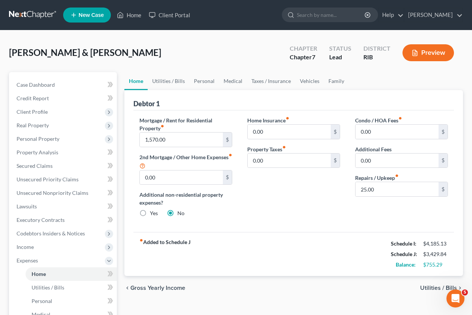
click at [427, 288] on span "Utilities / Bills" at bounding box center [438, 288] width 37 height 6
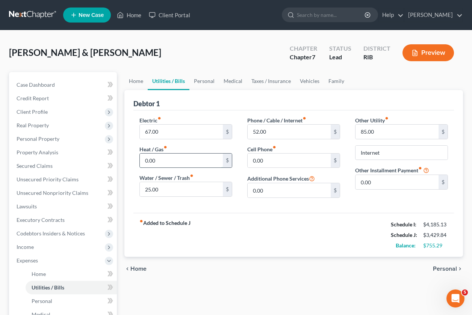
click at [210, 162] on input "0.00" at bounding box center [181, 161] width 83 height 14
drag, startPoint x: 145, startPoint y: 133, endPoint x: 174, endPoint y: 173, distance: 49.1
click at [145, 134] on input "67.00" at bounding box center [181, 132] width 83 height 14
type input "167"
click at [443, 269] on span "Personal" at bounding box center [445, 269] width 24 height 6
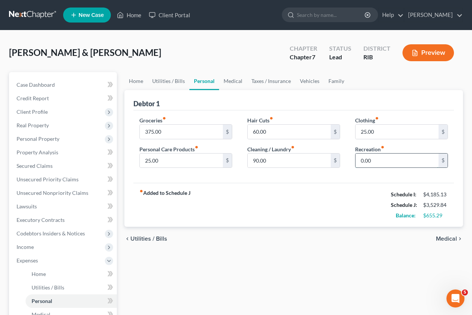
click at [368, 162] on input "0.00" at bounding box center [396, 161] width 83 height 14
type input "30"
drag, startPoint x: 146, startPoint y: 133, endPoint x: 168, endPoint y: 151, distance: 28.0
click at [146, 133] on input "375.00" at bounding box center [181, 132] width 83 height 14
type input "475"
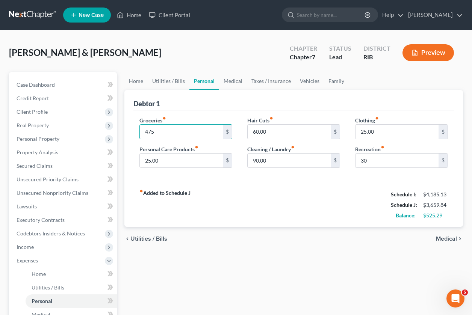
click at [450, 240] on span "Medical" at bounding box center [446, 239] width 21 height 6
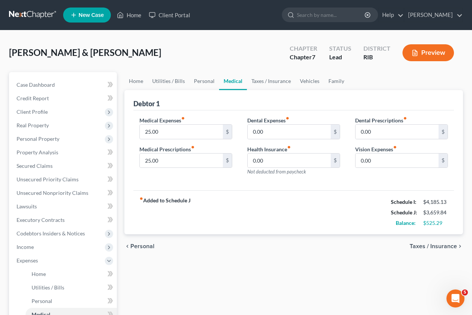
click at [430, 244] on span "Taxes / Insurance" at bounding box center [432, 246] width 47 height 6
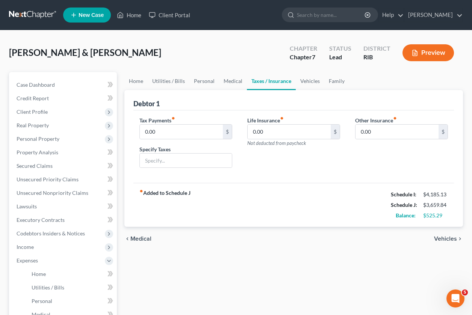
click at [430, 244] on div "chevron_left Medical Vehicles chevron_right" at bounding box center [293, 239] width 338 height 24
click at [441, 239] on span "Vehicles" at bounding box center [445, 239] width 23 height 6
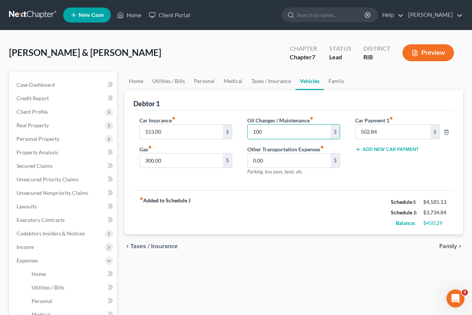
type input "100"
click at [446, 246] on span "Family" at bounding box center [448, 246] width 18 height 6
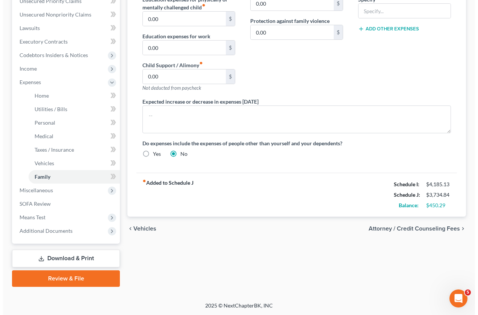
scroll to position [179, 0]
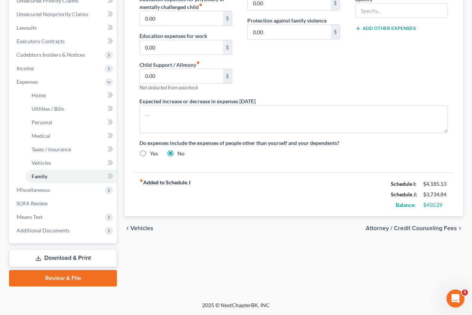
click at [409, 228] on span "Attorney / Credit Counseling Fees" at bounding box center [410, 228] width 91 height 6
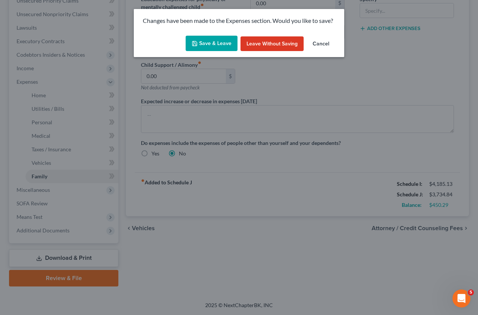
click at [217, 41] on button "Save & Leave" at bounding box center [212, 44] width 52 height 16
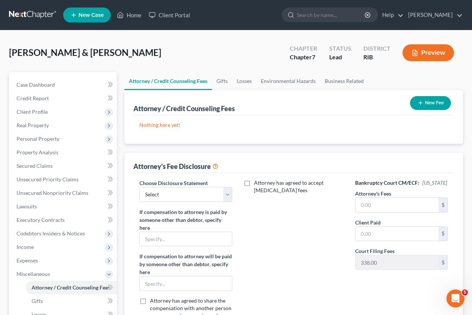
click at [418, 105] on icon "button" at bounding box center [420, 103] width 6 height 6
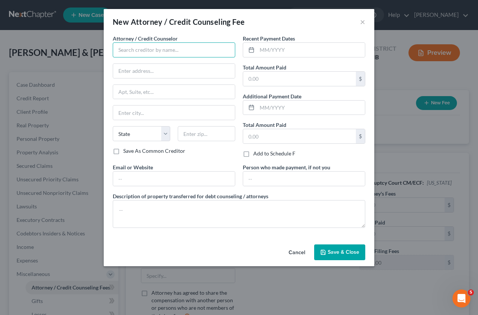
click at [172, 44] on input "text" at bounding box center [174, 49] width 122 height 15
type input "[PERSON_NAME]"
type input "[STREET_ADDRESS][PERSON_NAME]"
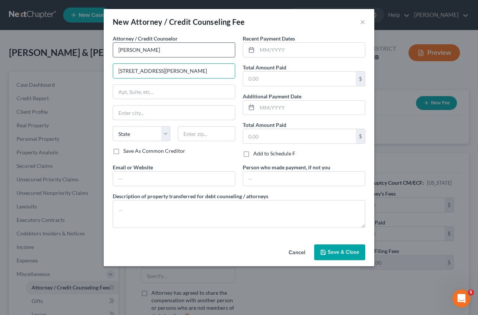
type input "[GEOGRAPHIC_DATA]"
type input "02916"
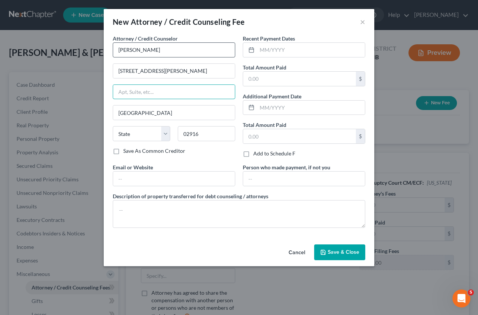
type input "Rumford"
select select "41"
type input "[GEOGRAPHIC_DATA]"
click at [271, 84] on input "text" at bounding box center [299, 79] width 113 height 14
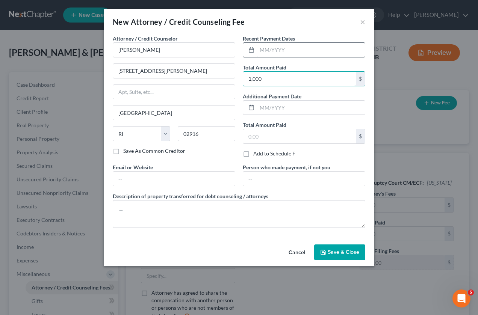
type input "1,000"
click at [268, 47] on input "text" at bounding box center [311, 50] width 108 height 14
type input "[DATE]"
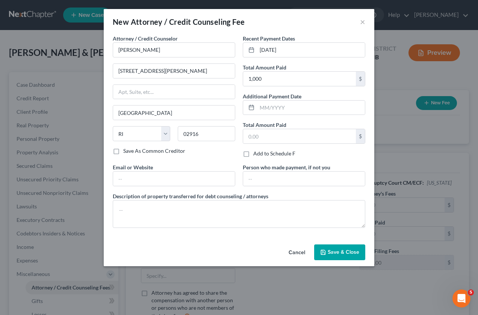
click at [335, 254] on span "Save & Close" at bounding box center [344, 252] width 32 height 6
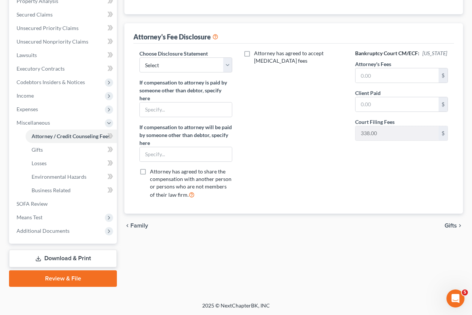
scroll to position [152, 0]
drag, startPoint x: 456, startPoint y: 225, endPoint x: 438, endPoint y: 232, distance: 20.0
click at [457, 225] on icon "chevron_right" at bounding box center [460, 225] width 6 height 6
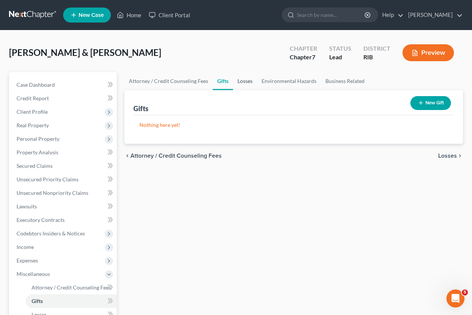
click at [245, 82] on link "Losses" at bounding box center [245, 81] width 24 height 18
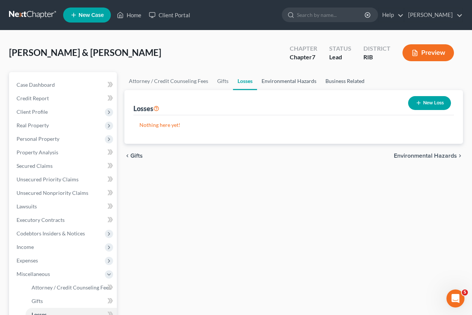
drag, startPoint x: 293, startPoint y: 84, endPoint x: 339, endPoint y: 83, distance: 46.2
click at [293, 84] on link "Environmental Hazards" at bounding box center [289, 81] width 64 height 18
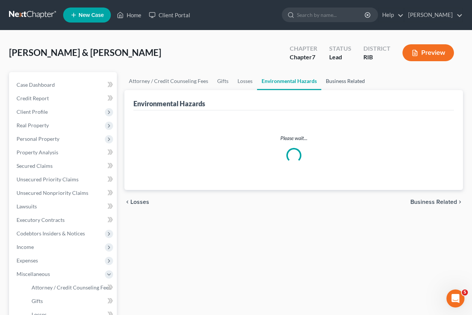
click at [339, 83] on link "Business Related" at bounding box center [345, 81] width 48 height 18
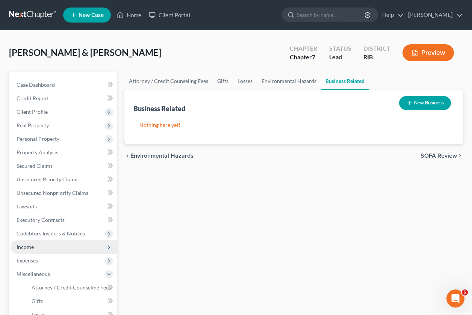
click at [29, 250] on span "Income" at bounding box center [25, 247] width 17 height 6
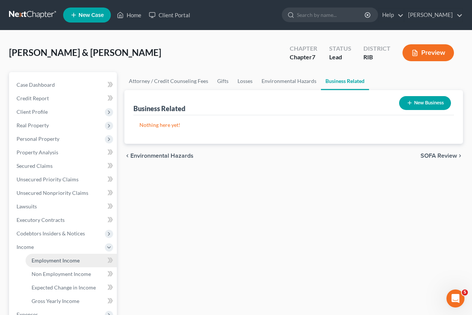
click at [80, 262] on link "Employment Income" at bounding box center [71, 261] width 91 height 14
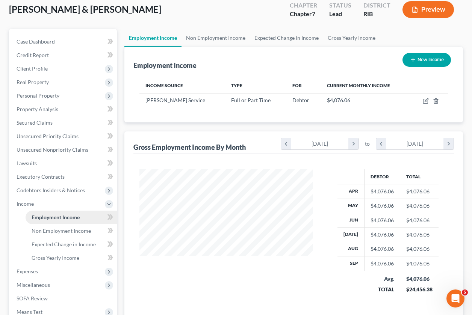
scroll to position [47, 0]
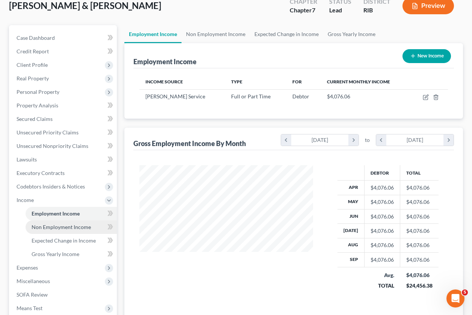
click at [83, 232] on link "Non Employment Income" at bounding box center [71, 227] width 91 height 14
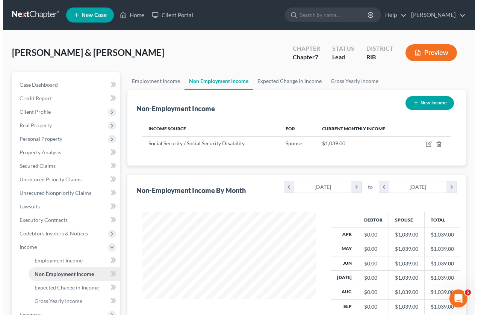
scroll to position [135, 189]
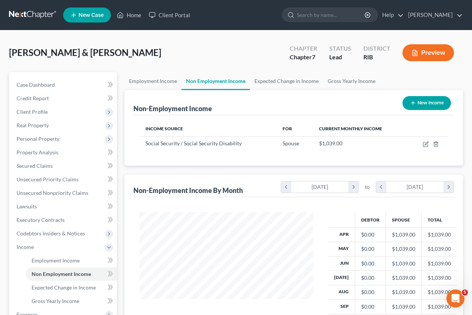
click at [414, 54] on icon "button" at bounding box center [414, 53] width 7 height 7
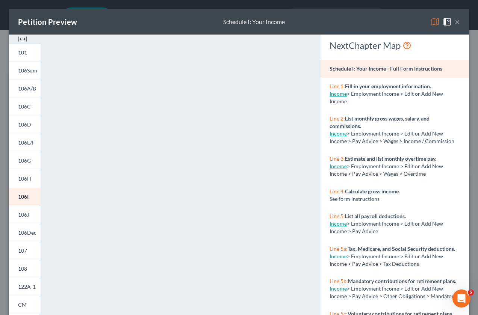
scroll to position [0, 0]
drag, startPoint x: 445, startPoint y: 20, endPoint x: 449, endPoint y: 21, distance: 4.2
click at [445, 20] on img at bounding box center [446, 21] width 9 height 9
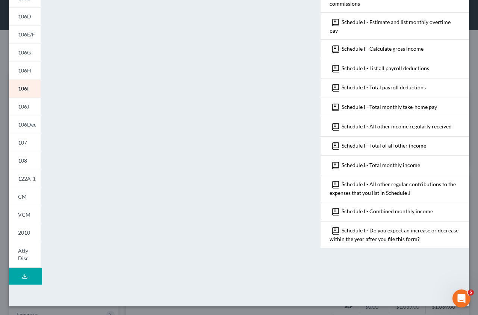
scroll to position [109, 0]
click at [9, 252] on link "Atty Disc" at bounding box center [25, 255] width 32 height 26
click at [21, 254] on link "Atty Disc" at bounding box center [25, 255] width 32 height 26
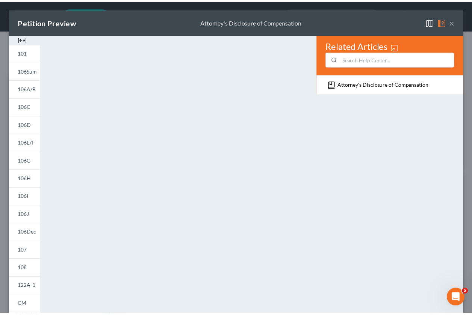
scroll to position [0, 0]
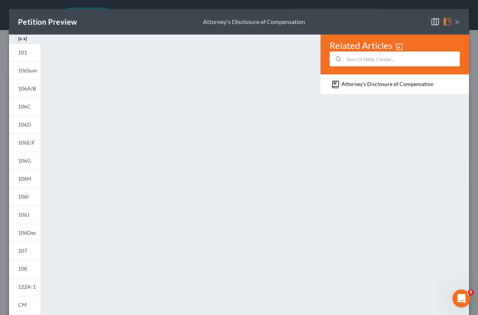
drag, startPoint x: 454, startPoint y: 21, endPoint x: 302, endPoint y: 105, distance: 173.7
click at [454, 21] on div "Petition Preview Attorney's Disclosure of Compensation ×" at bounding box center [239, 22] width 460 height 26
drag, startPoint x: 452, startPoint y: 23, endPoint x: 440, endPoint y: 49, distance: 29.1
click at [455, 23] on button "×" at bounding box center [457, 21] width 5 height 9
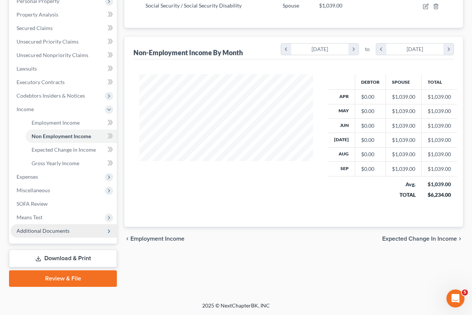
scroll to position [138, 0]
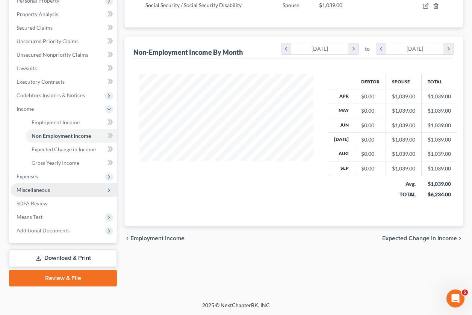
click at [56, 190] on span "Miscellaneous" at bounding box center [64, 190] width 106 height 14
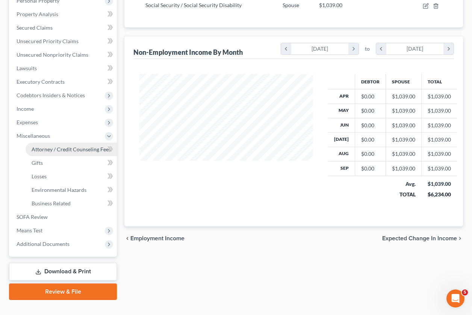
click at [57, 148] on span "Attorney / Credit Counseling Fees" at bounding box center [71, 149] width 79 height 6
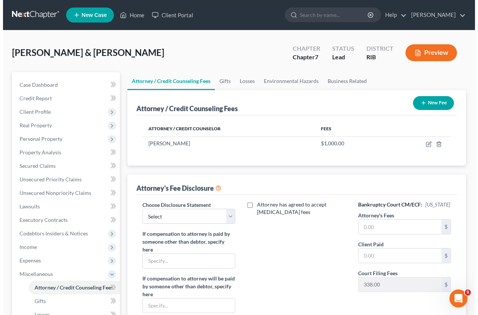
scroll to position [16, 0]
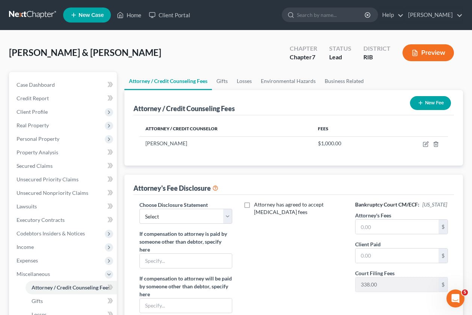
click at [424, 52] on button "Preview" at bounding box center [427, 52] width 51 height 17
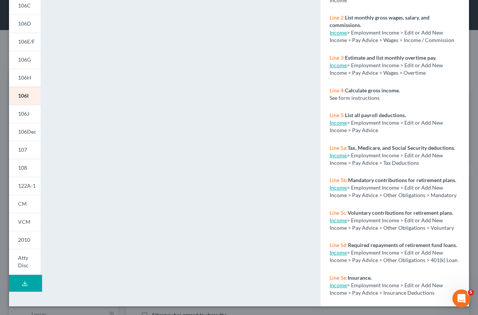
scroll to position [101, 0]
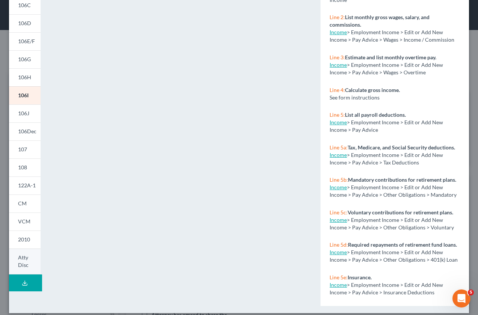
click at [21, 259] on span "Atty Disc" at bounding box center [23, 261] width 11 height 14
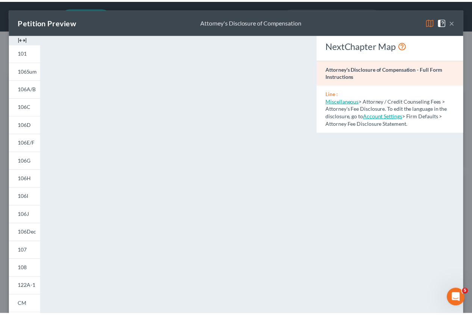
scroll to position [0, 0]
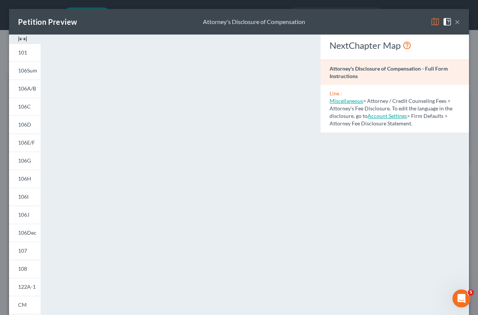
drag, startPoint x: 453, startPoint y: 22, endPoint x: 297, endPoint y: 160, distance: 208.4
click at [455, 22] on button "×" at bounding box center [457, 21] width 5 height 9
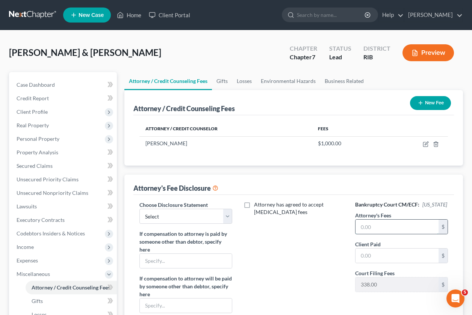
click at [365, 234] on input "text" at bounding box center [396, 227] width 83 height 14
type input "1,000"
click at [385, 263] on input "text" at bounding box center [396, 256] width 83 height 14
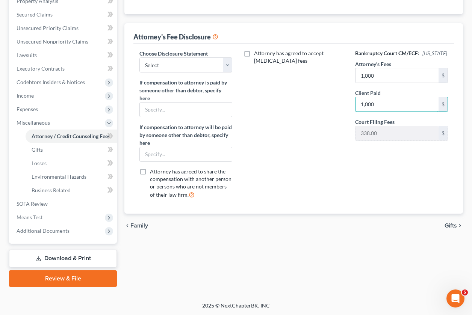
scroll to position [152, 0]
type input "1,000"
drag, startPoint x: 226, startPoint y: 66, endPoint x: 221, endPoint y: 73, distance: 8.4
click at [226, 66] on select "Select Owner" at bounding box center [185, 64] width 93 height 15
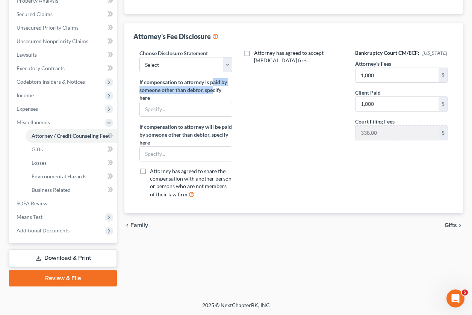
click at [214, 85] on label "If compensation to attorney is paid by someone other than debtor, specify here" at bounding box center [185, 90] width 93 height 24
copy label "aid by someone other than debtor, spe"
click at [227, 66] on select "Select Owner" at bounding box center [185, 64] width 93 height 15
select select "0"
click at [139, 57] on select "Select Owner" at bounding box center [185, 64] width 93 height 15
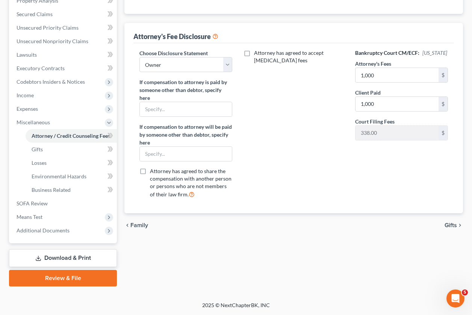
click at [272, 127] on div "Attorney has agreed to accept [MEDICAL_DATA] fees" at bounding box center [294, 126] width 108 height 155
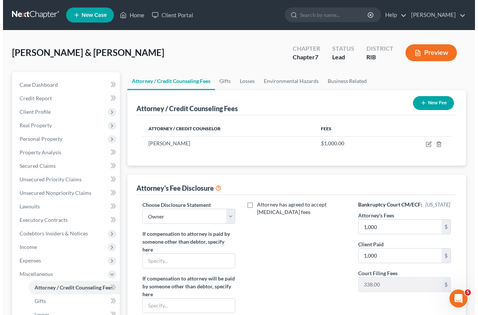
scroll to position [0, 0]
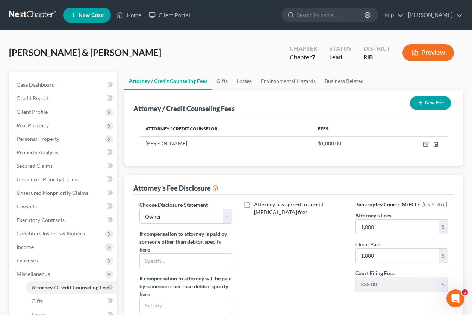
click at [431, 54] on button "Preview" at bounding box center [427, 52] width 51 height 17
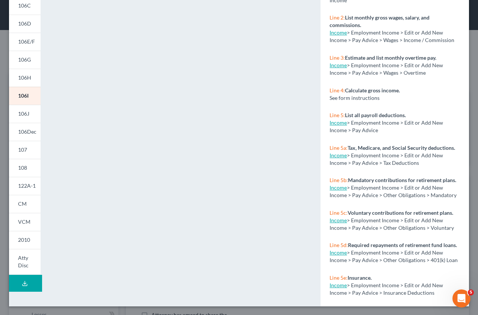
scroll to position [101, 0]
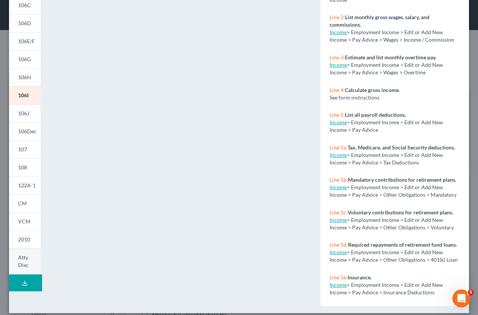
click at [27, 264] on span "Atty Disc" at bounding box center [23, 261] width 11 height 14
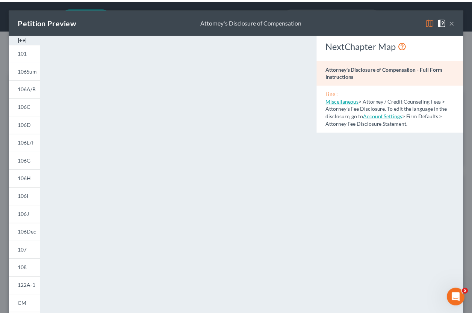
scroll to position [0, 0]
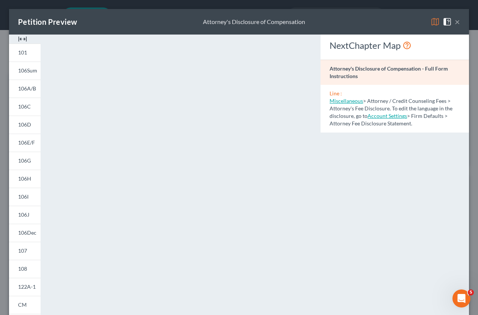
drag, startPoint x: 452, startPoint y: 23, endPoint x: 324, endPoint y: 147, distance: 178.5
click at [455, 23] on button "×" at bounding box center [457, 21] width 5 height 9
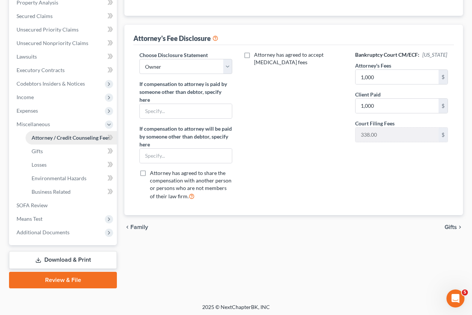
scroll to position [152, 0]
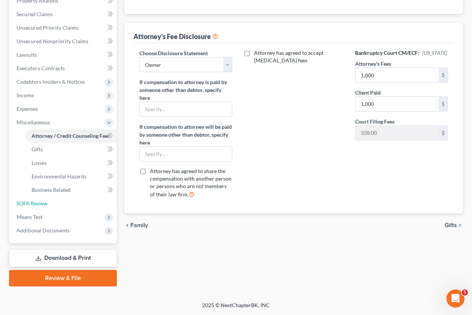
drag, startPoint x: 40, startPoint y: 203, endPoint x: 289, endPoint y: 107, distance: 266.8
click at [40, 203] on span "SOFA Review" at bounding box center [32, 203] width 31 height 6
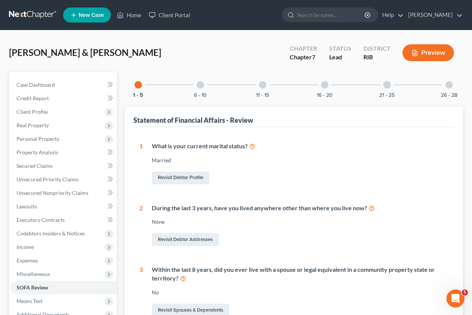
click at [322, 87] on div at bounding box center [325, 85] width 8 height 8
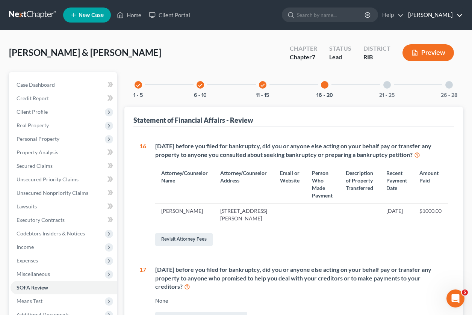
click at [434, 18] on link "[PERSON_NAME]" at bounding box center [433, 15] width 58 height 14
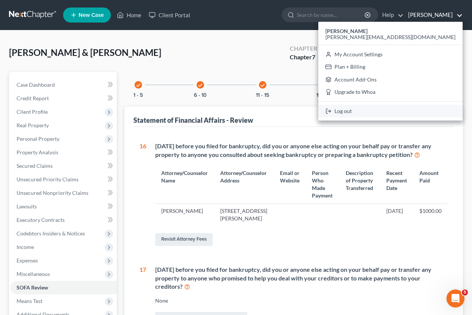
click at [410, 108] on link "Log out" at bounding box center [390, 111] width 144 height 13
